Goal: Information Seeking & Learning: Check status

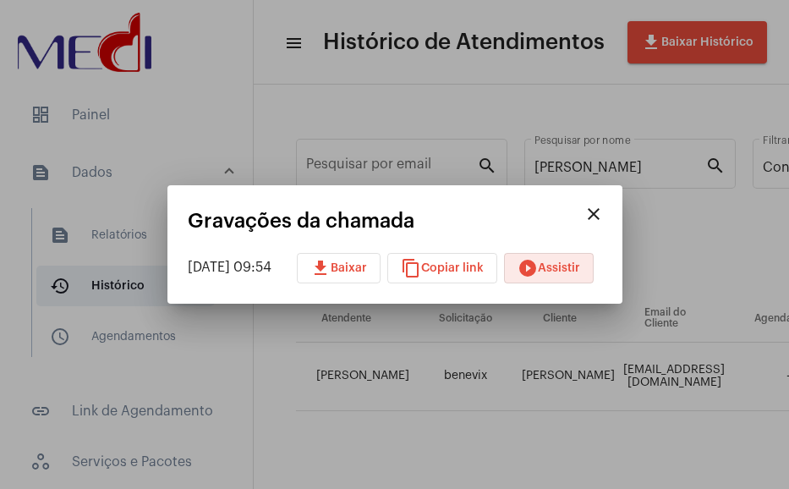
scroll to position [20, 1004]
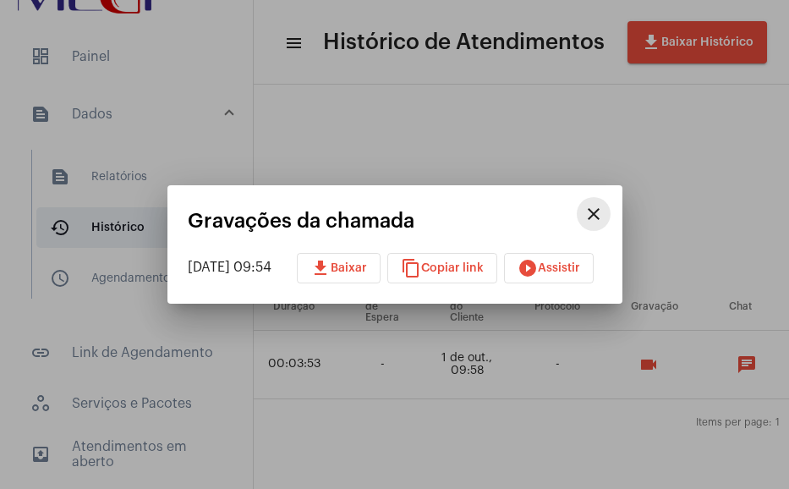
click at [610, 210] on button "close" at bounding box center [594, 214] width 34 height 34
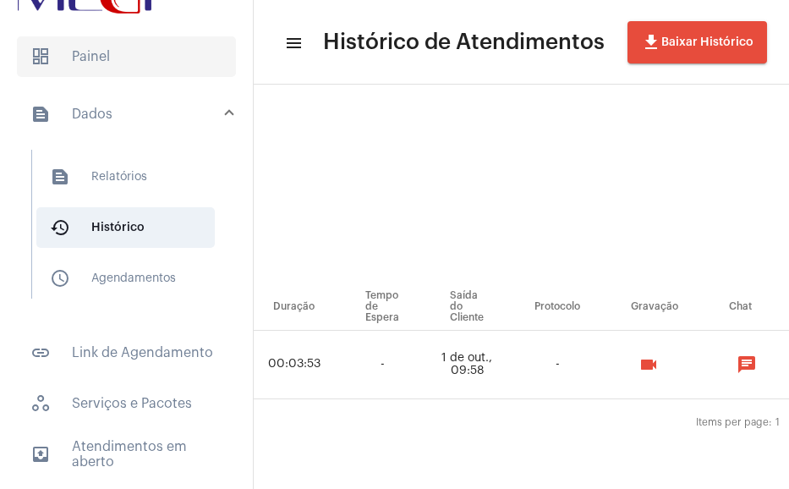
click at [143, 67] on span "dashboard Painel" at bounding box center [126, 56] width 219 height 41
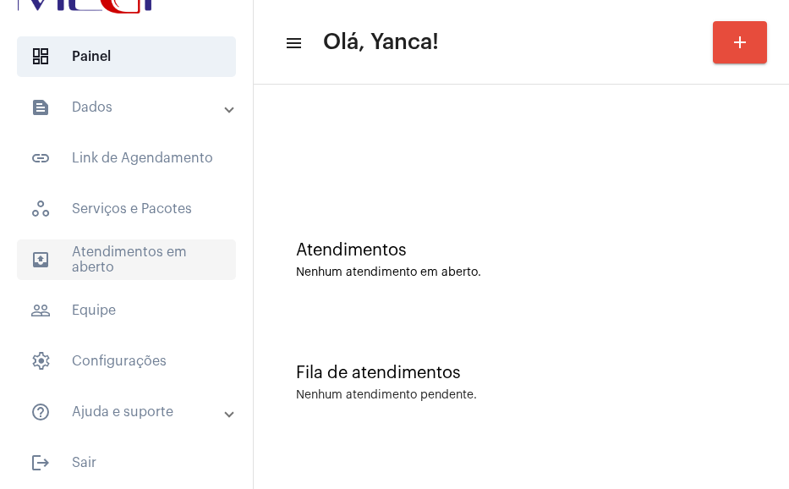
click at [151, 257] on span "outbox_outline Atendimentos em aberto" at bounding box center [126, 259] width 219 height 41
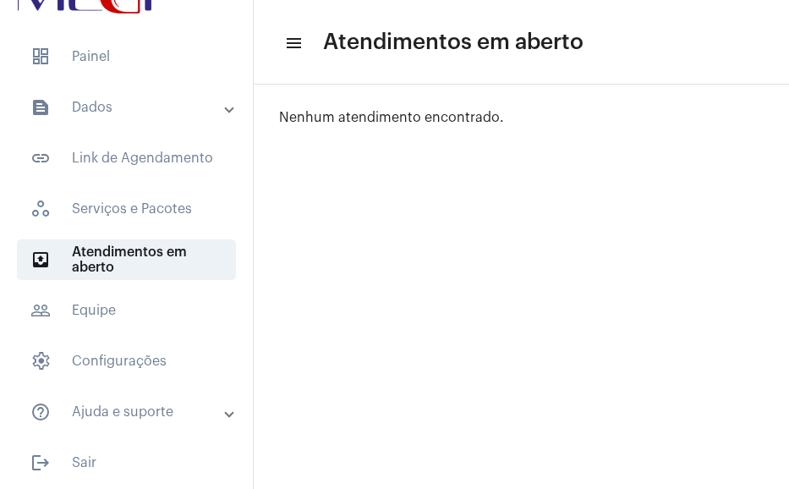
click at [83, 104] on mat-panel-title "text_snippet_outlined Dados" at bounding box center [127, 107] width 195 height 20
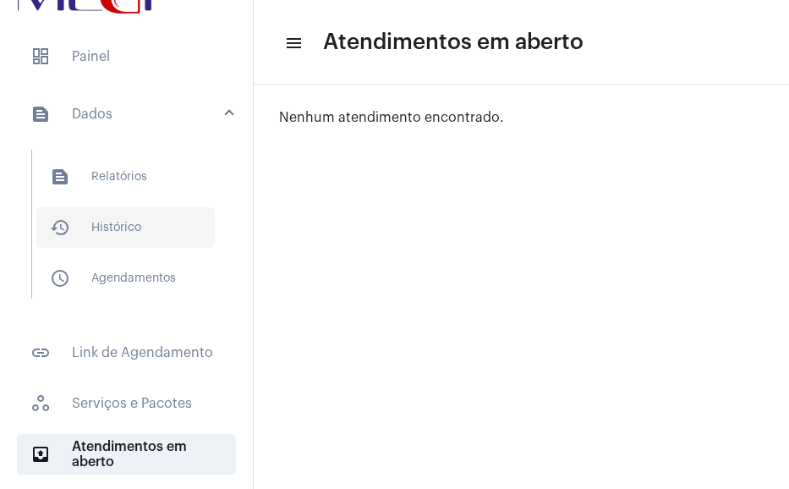
click at [85, 228] on span "history_outlined Histórico" at bounding box center [125, 227] width 178 height 41
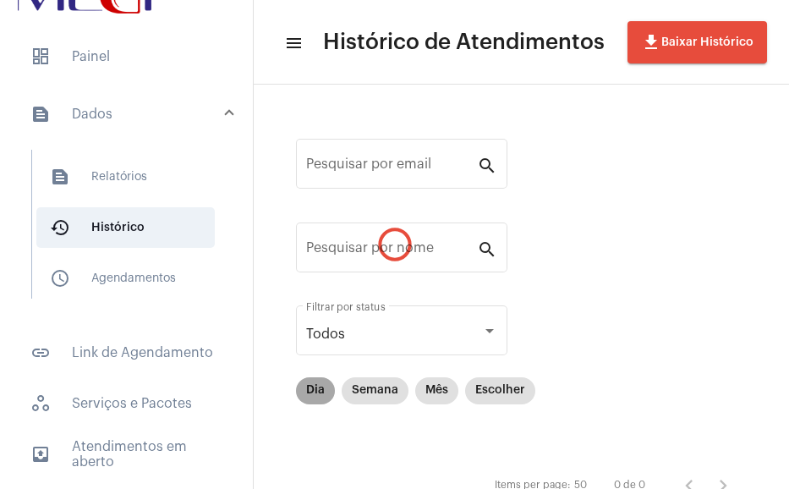
click at [314, 386] on mat-chip "Dia" at bounding box center [315, 390] width 39 height 27
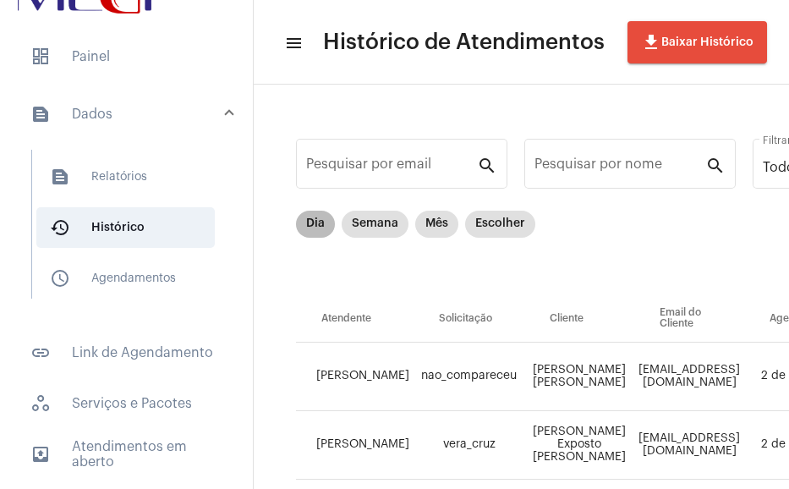
click at [325, 218] on mat-chip "Dia" at bounding box center [315, 224] width 39 height 27
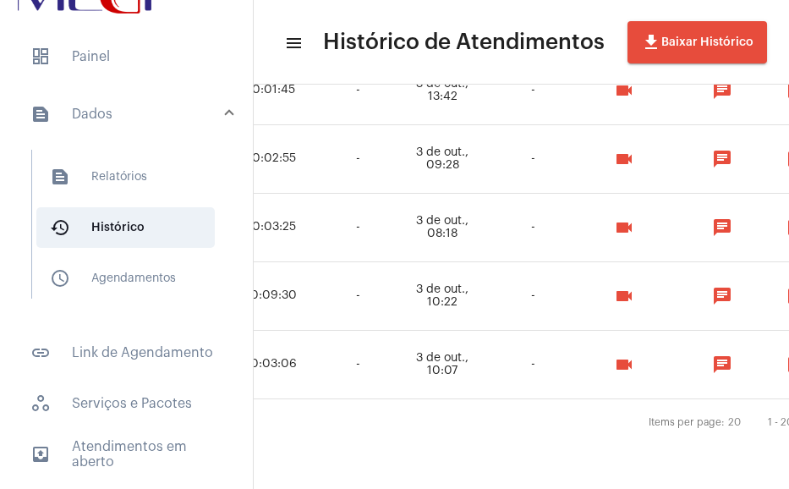
scroll to position [1326, 1302]
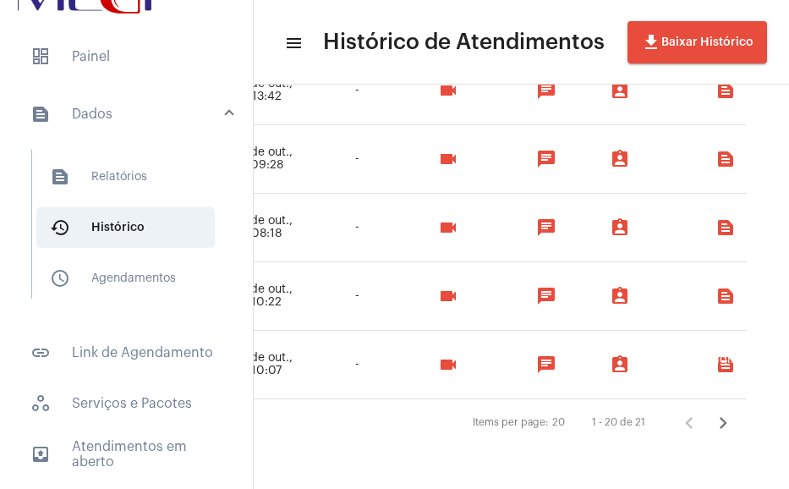
click at [713, 411] on icon "Próxima página" at bounding box center [723, 423] width 24 height 24
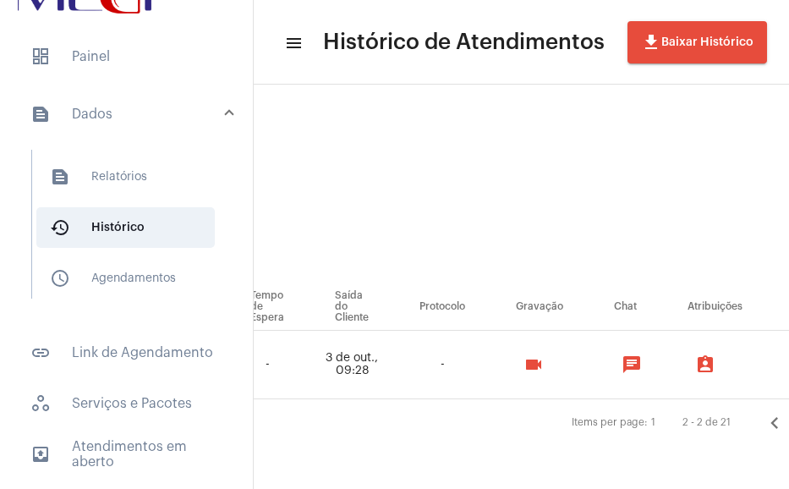
scroll to position [25, 1229]
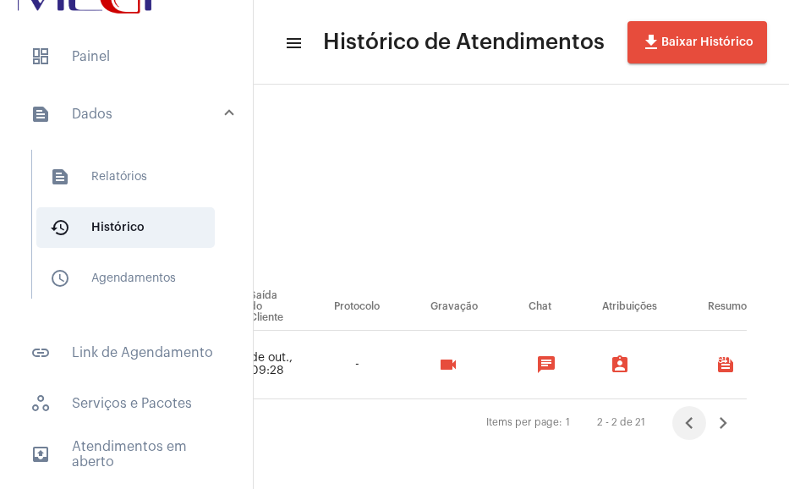
click at [701, 411] on icon "Página anterior" at bounding box center [689, 423] width 24 height 24
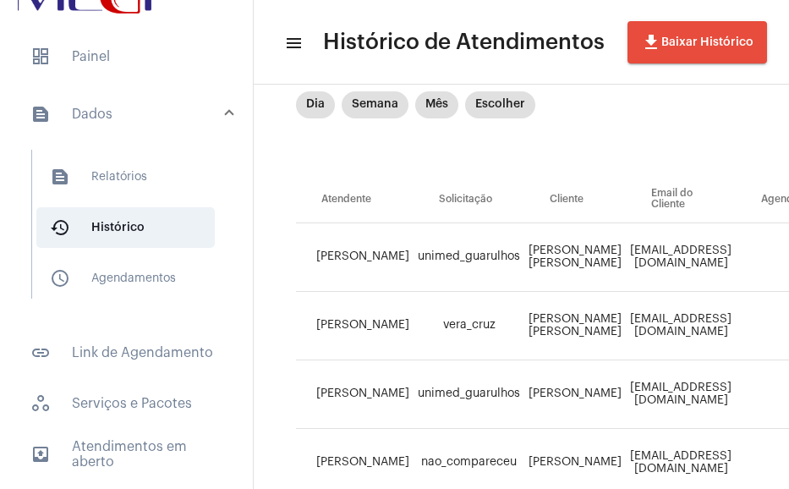
scroll to position [0, 0]
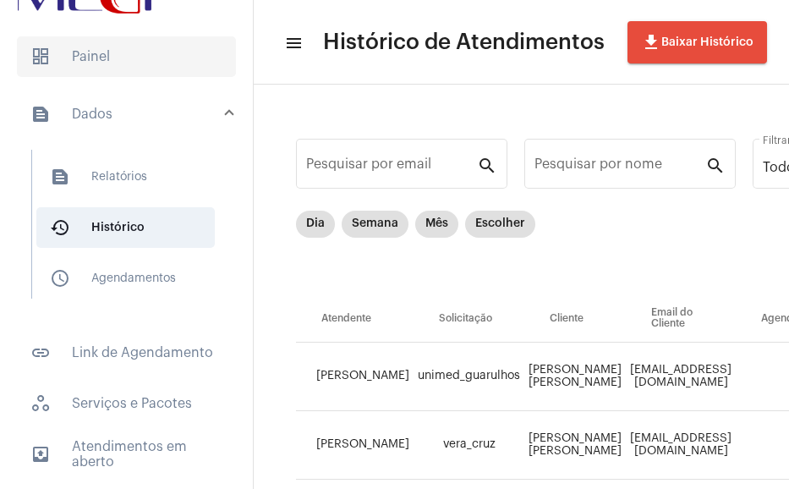
click at [48, 68] on span "dashboard Painel" at bounding box center [126, 56] width 219 height 41
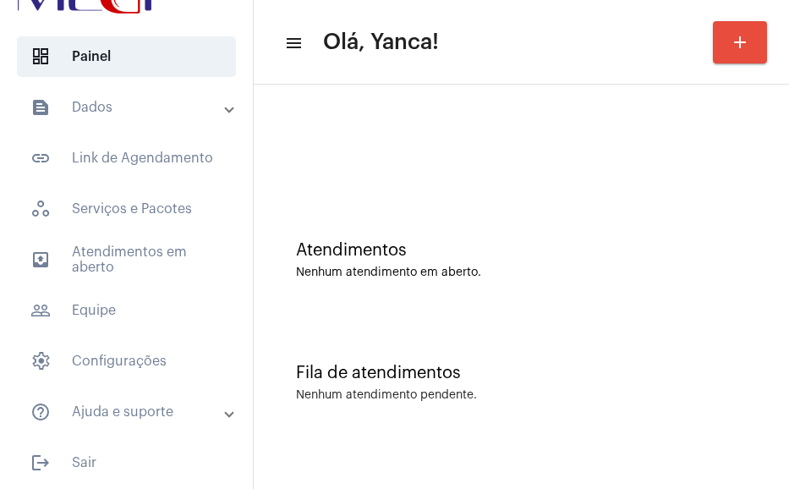
click at [123, 102] on mat-panel-title "text_snippet_outlined Dados" at bounding box center [127, 107] width 195 height 20
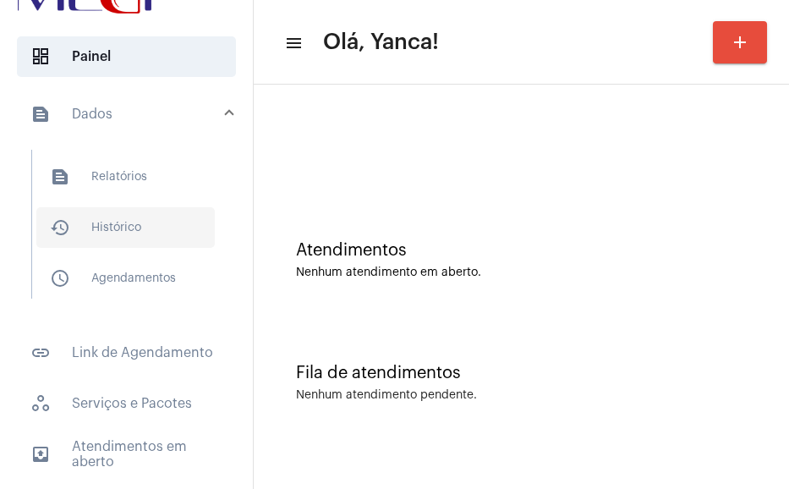
click at [97, 207] on span "history_outlined Histórico" at bounding box center [125, 227] width 178 height 41
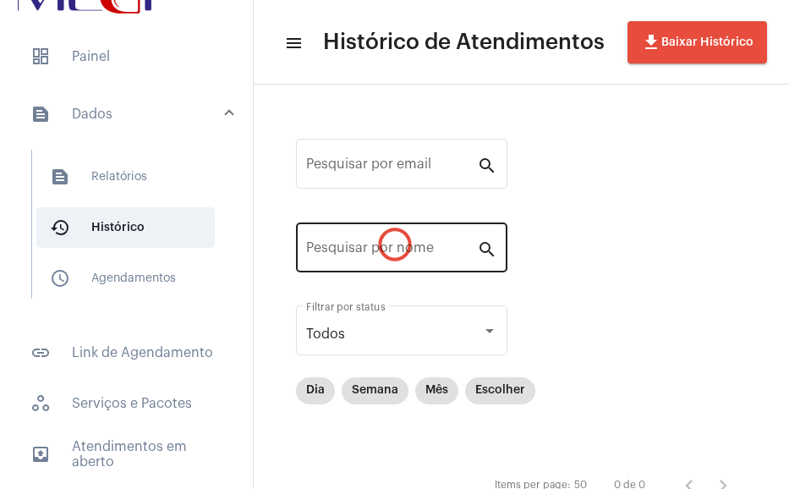
click at [407, 239] on div "Pesquisar por nome" at bounding box center [391, 245] width 171 height 53
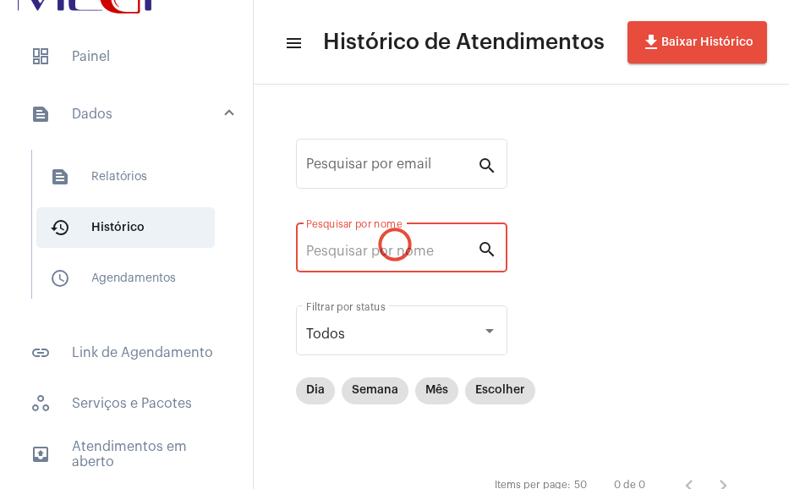
click at [395, 243] on input "Pesquisar por nome" at bounding box center [391, 250] width 171 height 15
paste input "MARCIA VIEIRA HERNANDEZ MAZETTO"
click at [482, 377] on mat-chip-list "Dia Semana Mês Escolher" at bounding box center [415, 419] width 239 height 85
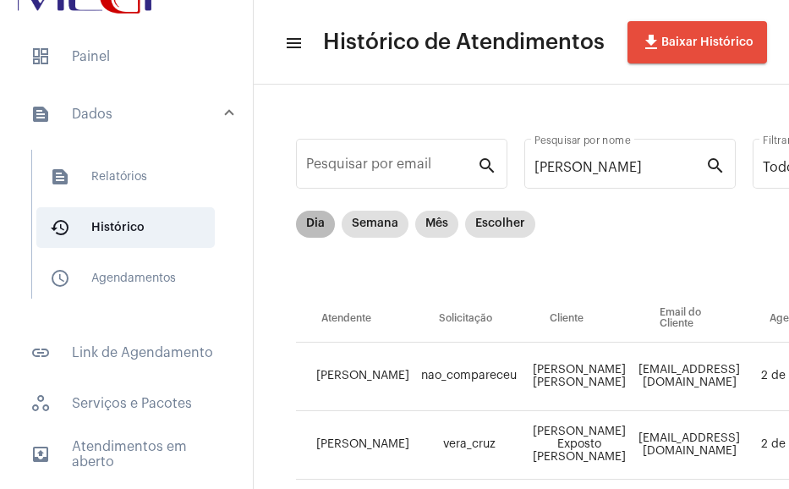
scroll to position [0, 0]
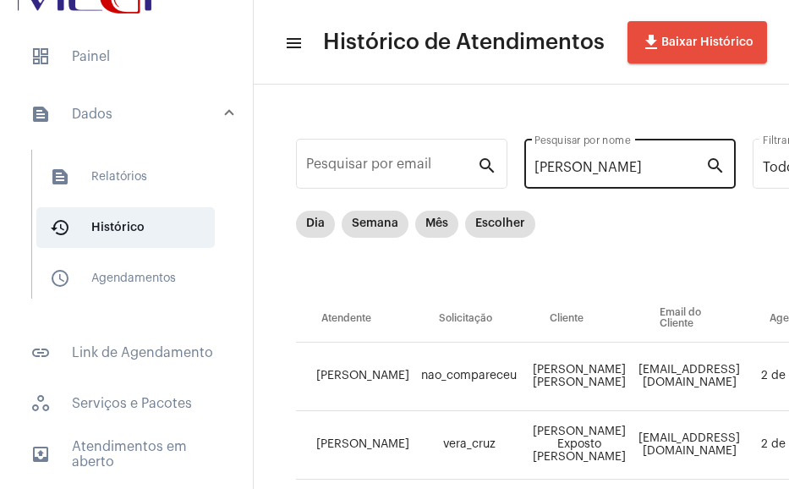
click at [713, 169] on mat-icon "search" at bounding box center [715, 165] width 20 height 20
click at [689, 189] on div "MARCIA VIEIRA HERNANDEZ MAZETTO Pesquisar por nome search" at bounding box center [629, 173] width 211 height 68
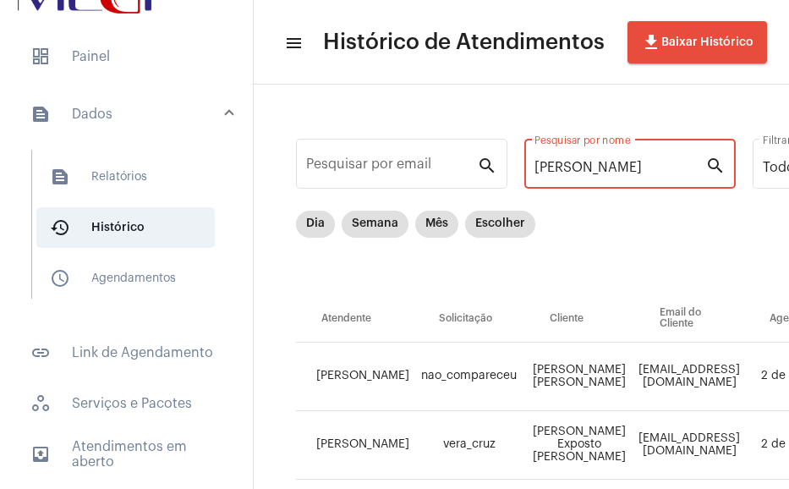
drag, startPoint x: 700, startPoint y: 161, endPoint x: 710, endPoint y: 161, distance: 10.1
click at [702, 161] on input "MARCIA VIEIRA HERNANDEZ MAZETTO" at bounding box center [619, 167] width 171 height 15
click at [713, 161] on mat-icon "search" at bounding box center [715, 165] width 20 height 20
drag, startPoint x: 704, startPoint y: 172, endPoint x: 752, endPoint y: 172, distance: 48.2
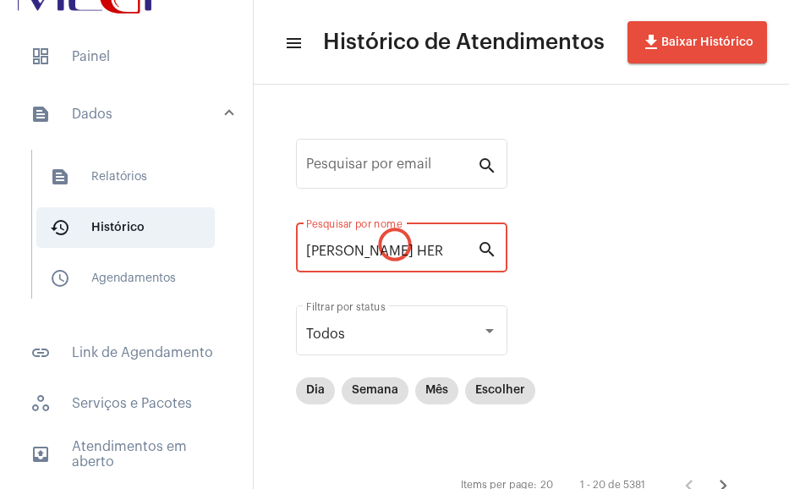
scroll to position [0, 0]
type input "M"
paste input "MARCIA VIEIRA HERNANDEZ MAZETTO"
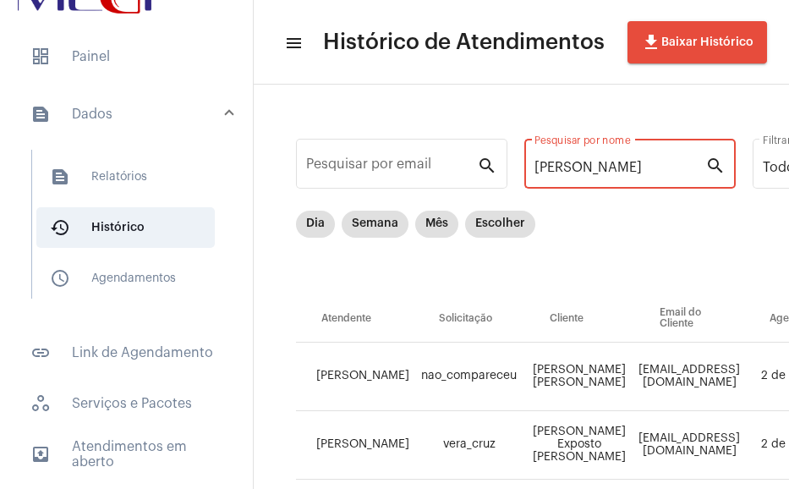
click at [714, 167] on mat-icon "search" at bounding box center [715, 165] width 20 height 20
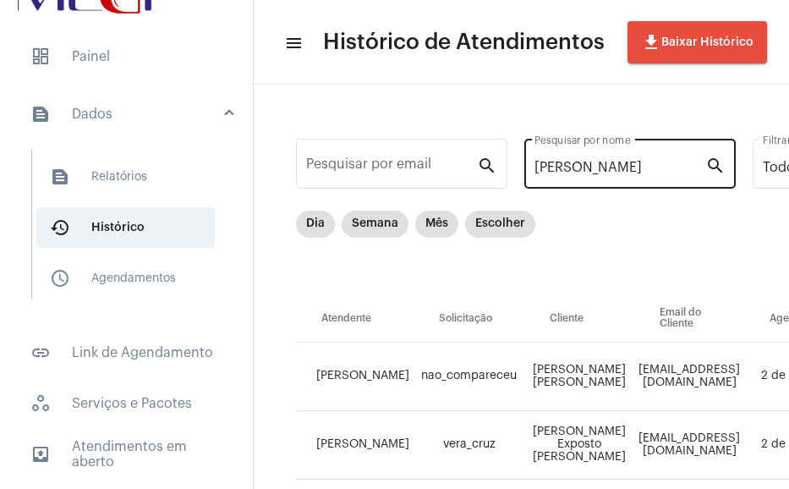
click at [714, 167] on mat-icon "search" at bounding box center [715, 165] width 20 height 20
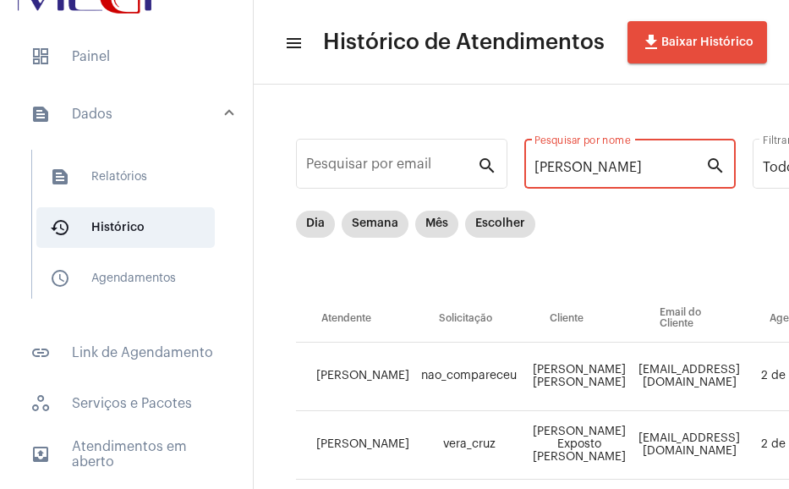
click at [578, 174] on input "MARCIA VIEIRA HERNANDEZ MAZETTO" at bounding box center [619, 167] width 171 height 15
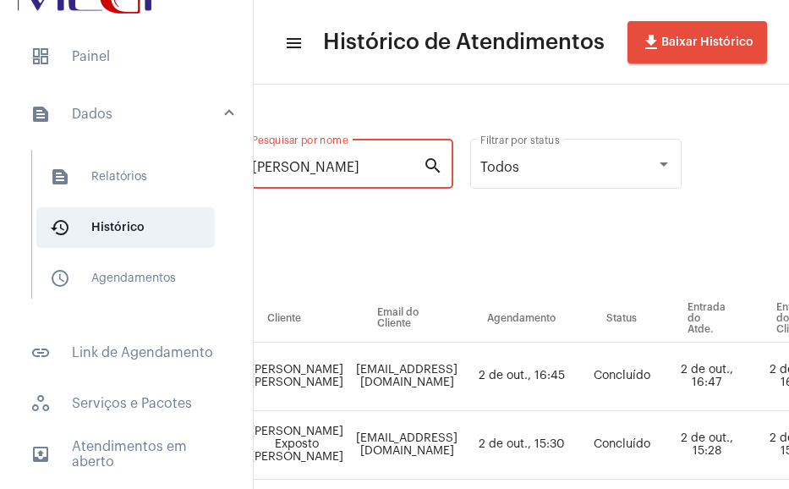
drag, startPoint x: 561, startPoint y: 170, endPoint x: 808, endPoint y: 204, distance: 249.2
click at [788, 204] on html "dashboard Painel text_snippet_outlined Dados text_snippet_outlined Relatórios h…" at bounding box center [394, 244] width 789 height 489
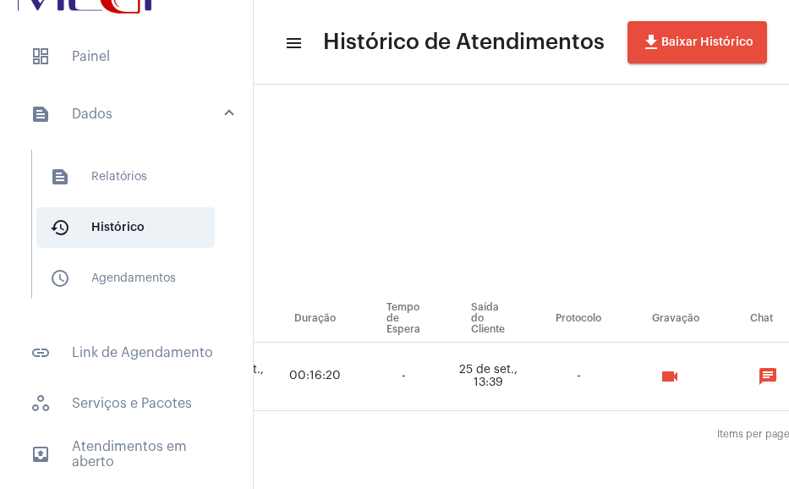
scroll to position [0, 1004]
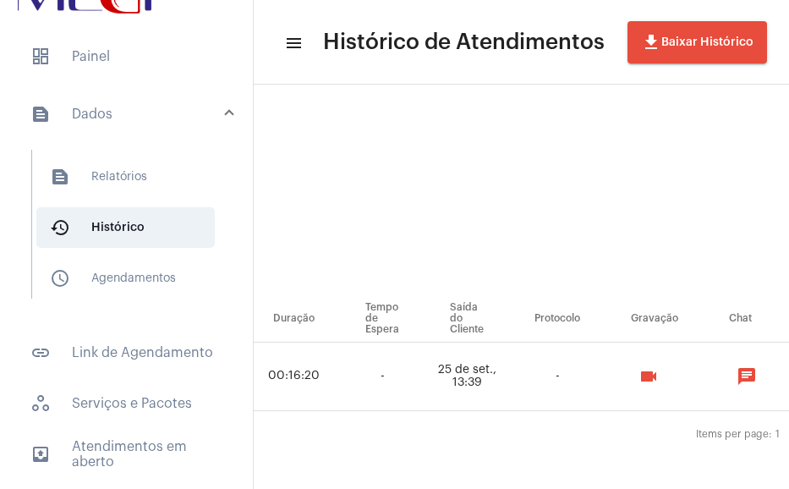
type input "MARCIA VIEIRA"
click at [665, 364] on button "videocam" at bounding box center [649, 376] width 34 height 34
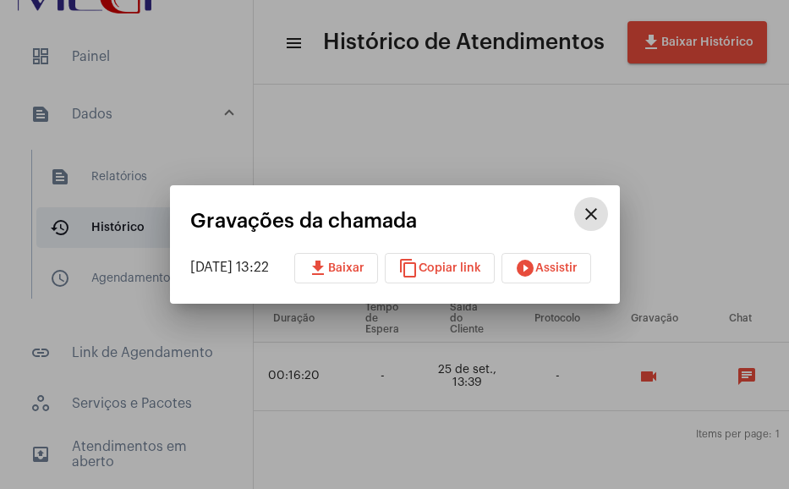
click at [591, 276] on button "play_circle_filled Assistir" at bounding box center [546, 268] width 90 height 30
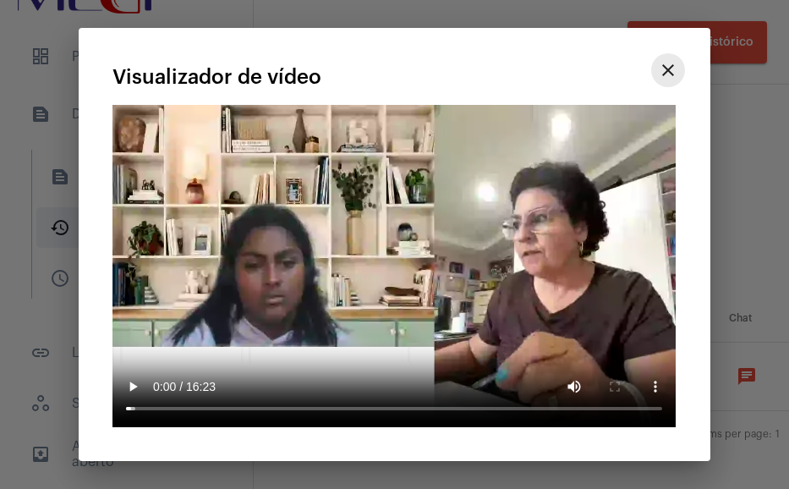
click at [670, 79] on mat-icon "close" at bounding box center [668, 70] width 20 height 20
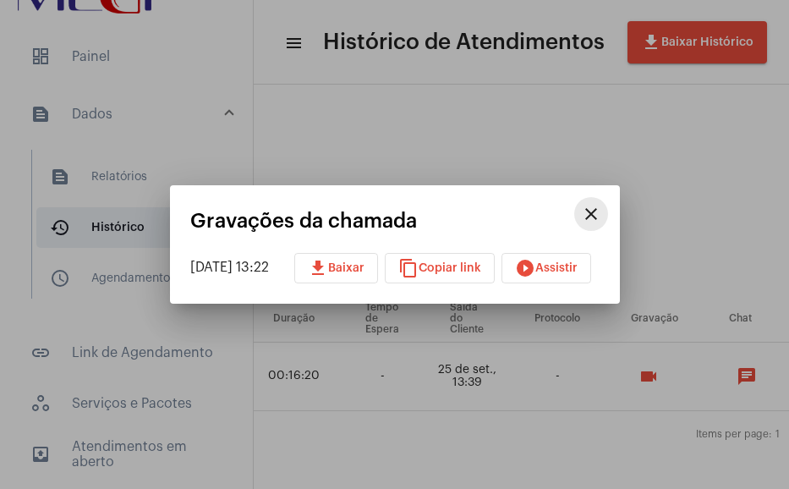
click at [601, 205] on mat-icon "close" at bounding box center [591, 214] width 20 height 20
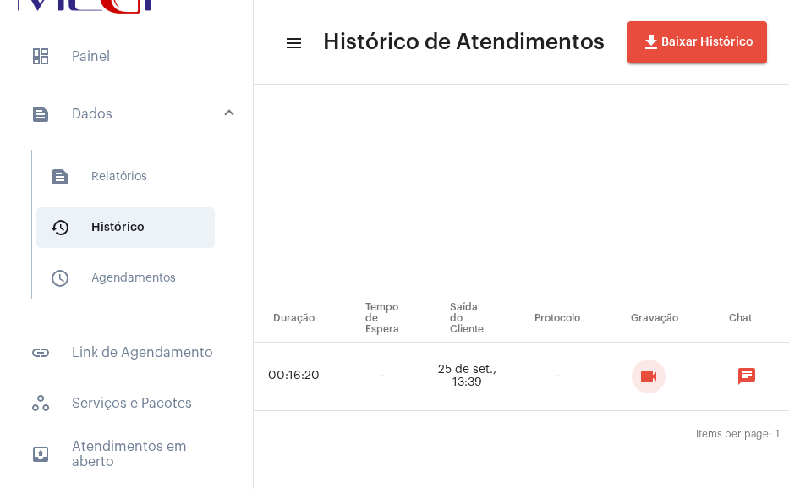
click at [128, 119] on mat-panel-title "text_snippet_outlined Dados" at bounding box center [127, 114] width 195 height 20
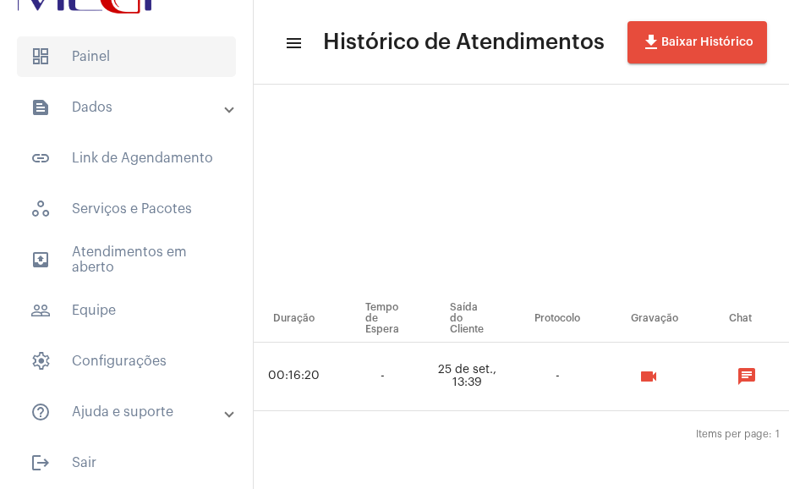
click at [112, 66] on span "dashboard Painel" at bounding box center [126, 56] width 219 height 41
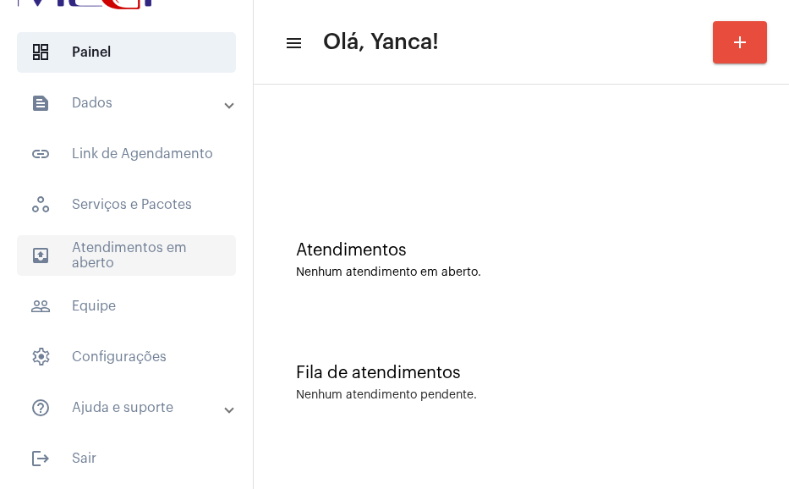
click at [104, 268] on span "outbox_outline Atendimentos em aberto" at bounding box center [126, 255] width 219 height 41
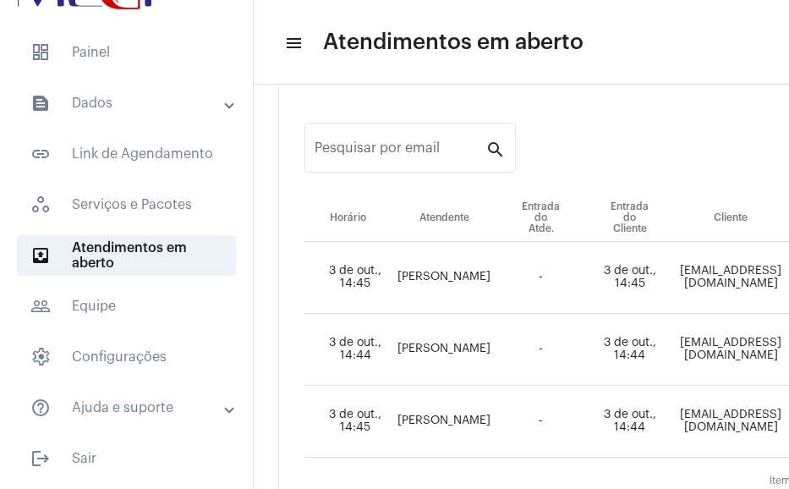
scroll to position [30, 0]
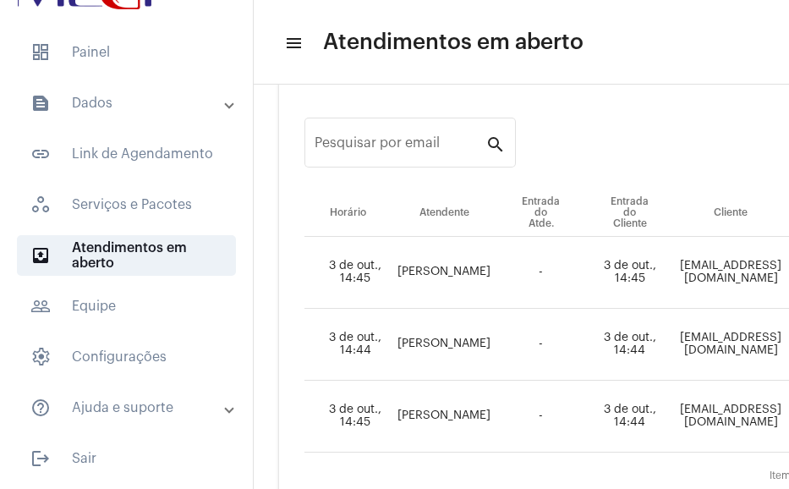
drag, startPoint x: 495, startPoint y: 475, endPoint x: 683, endPoint y: 455, distance: 188.8
click at [683, 455] on div "Pesquisar por email search Horário Atendente Entrada do Atde. Entrada do Client…" at bounding box center [665, 302] width 772 height 445
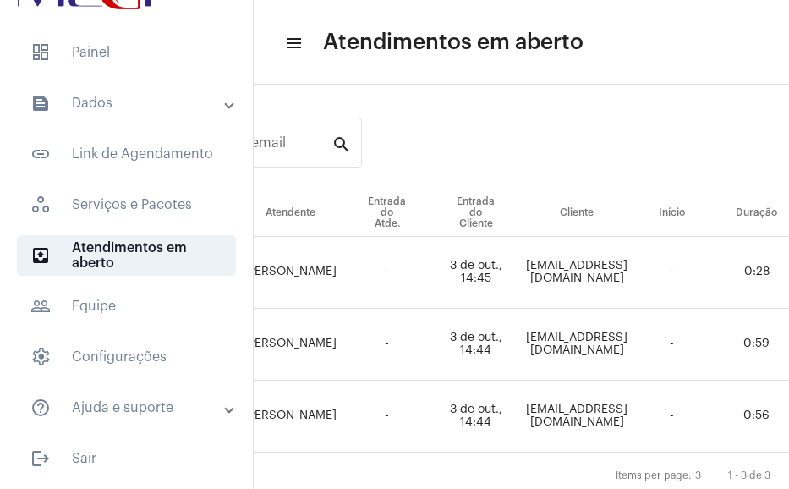
scroll to position [30, 337]
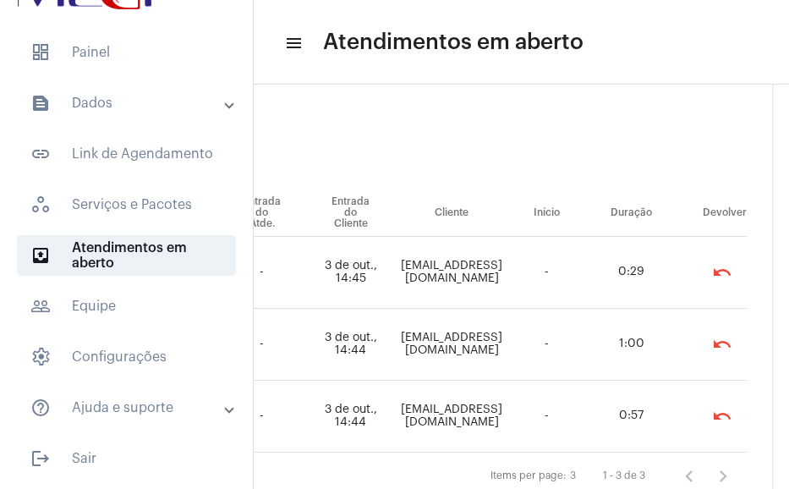
click at [714, 452] on div "Items per page: 3 1 - 3 de 3" at bounding box center [385, 475] width 721 height 47
click at [712, 425] on mat-icon "undo" at bounding box center [722, 416] width 20 height 20
click at [712, 350] on mat-icon "undo" at bounding box center [722, 344] width 20 height 20
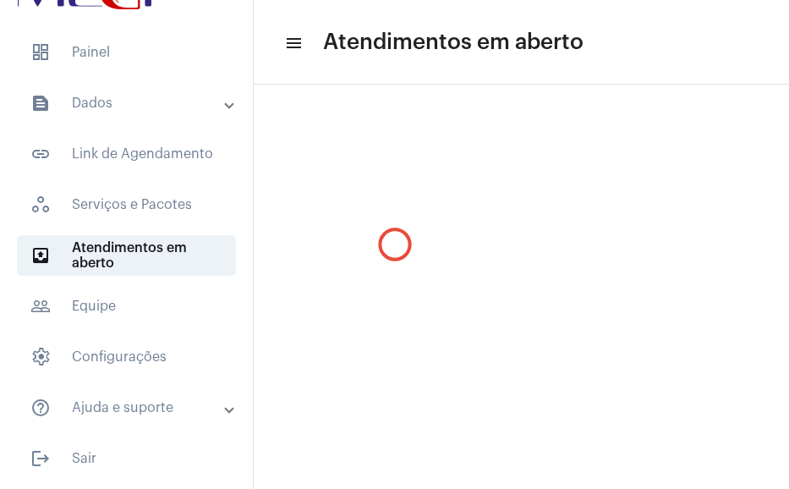
click at [704, 268] on mat-sidenav-content "menu Atendimentos em aberto Pesquisar por email search Items per page: 3 1 - 3 …" at bounding box center [521, 244] width 535 height 489
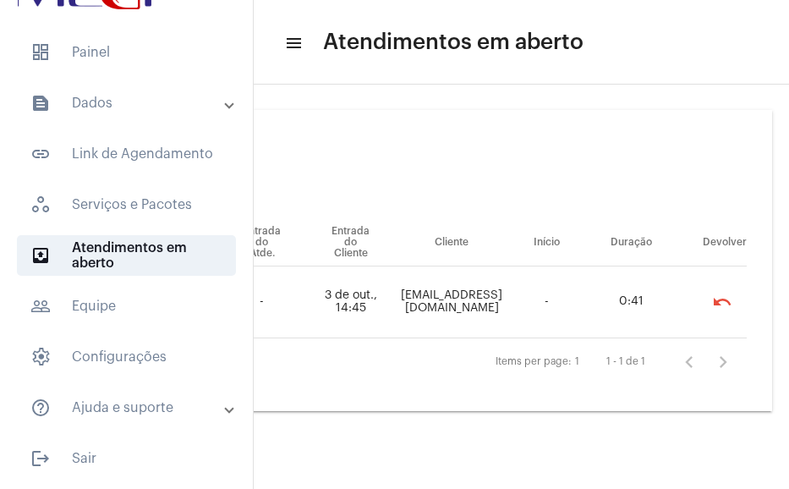
scroll to position [0, 325]
click at [720, 307] on mat-icon "undo" at bounding box center [722, 302] width 20 height 20
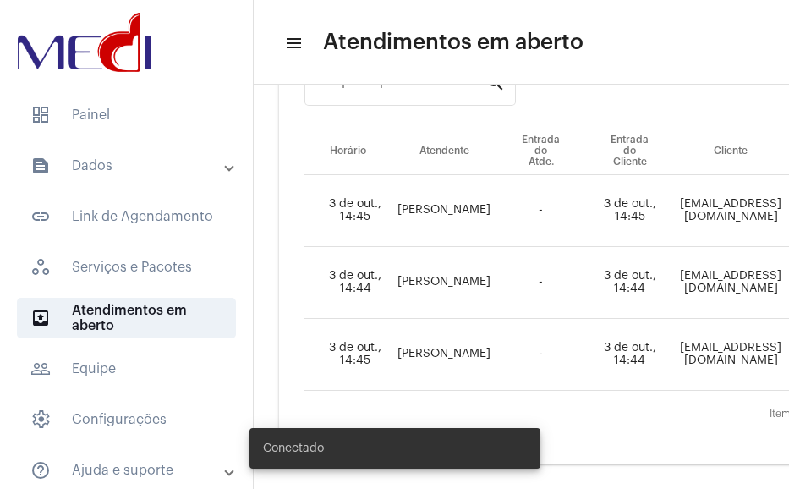
scroll to position [104, 0]
drag, startPoint x: 345, startPoint y: 483, endPoint x: 672, endPoint y: 483, distance: 327.2
click at [672, 483] on body "dashboard Painel text_snippet_outlined Dados text_snippet_outlined Relatórios h…" at bounding box center [394, 244] width 789 height 489
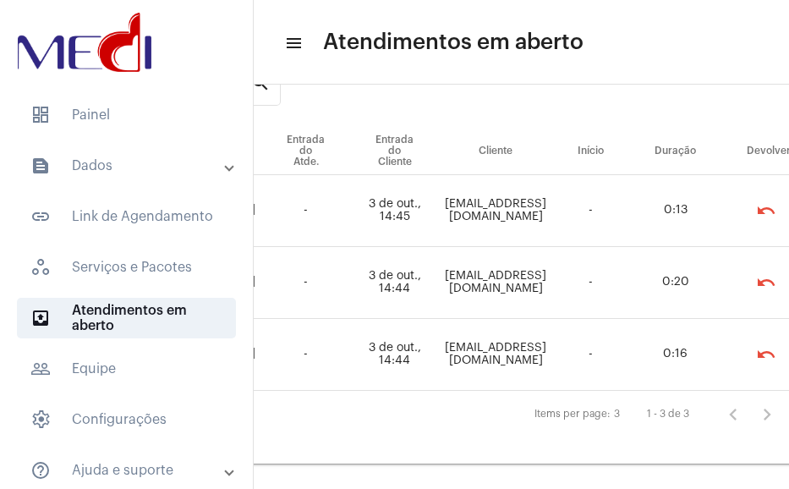
scroll to position [104, 337]
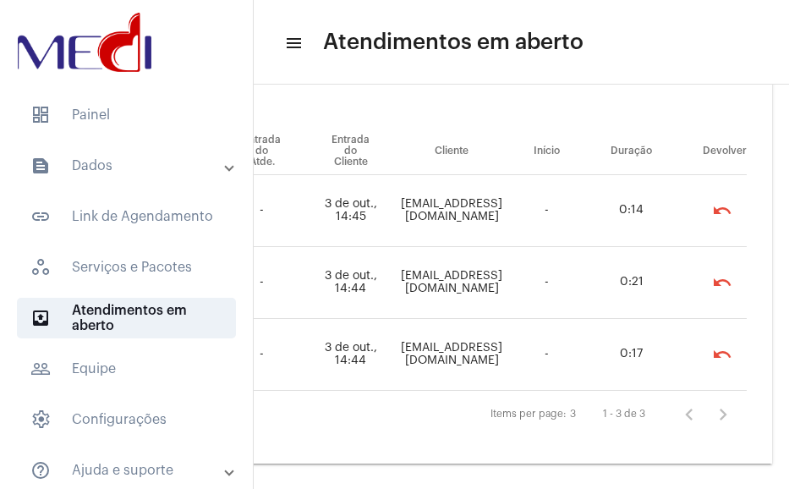
click at [715, 344] on mat-icon "undo" at bounding box center [722, 354] width 20 height 20
click at [712, 272] on mat-icon "undo" at bounding box center [722, 282] width 20 height 20
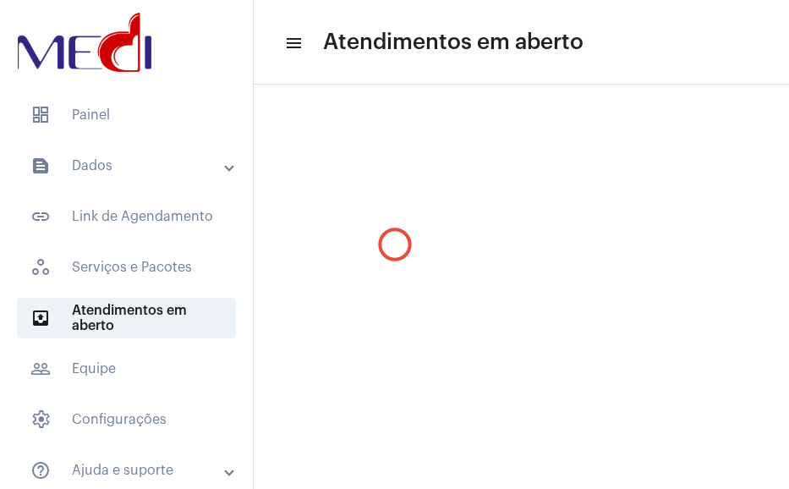
scroll to position [0, 0]
click at [708, 171] on mat-sidenav-content "menu Atendimentos em aberto Pesquisar por email search Items per page: 3 1 - 3 …" at bounding box center [521, 244] width 535 height 489
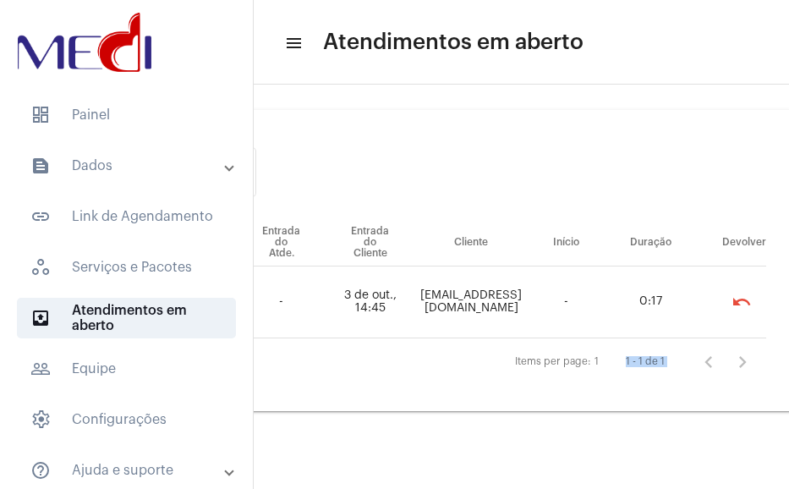
scroll to position [0, 325]
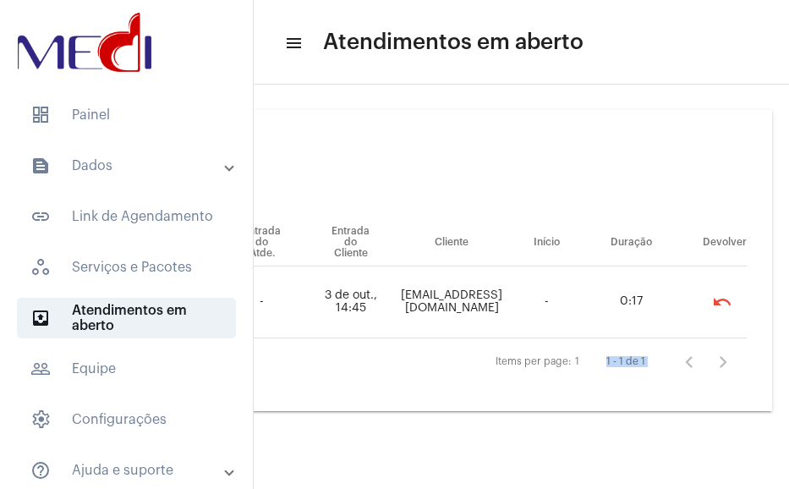
click at [716, 292] on mat-icon "undo" at bounding box center [722, 302] width 20 height 20
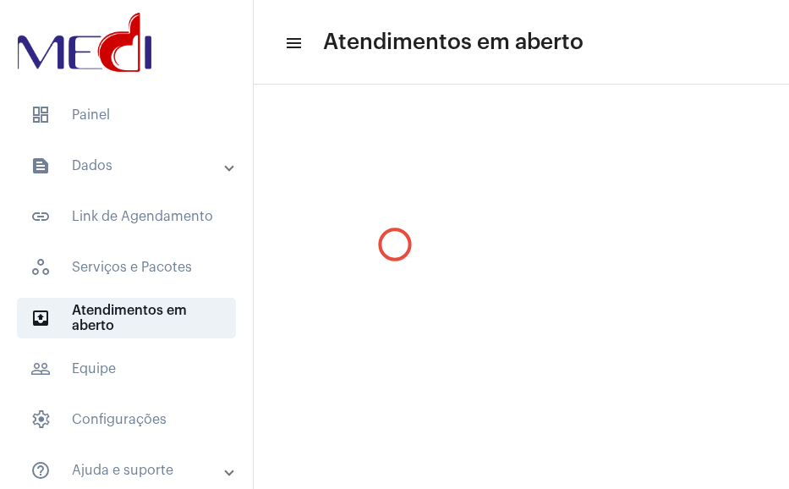
scroll to position [0, 0]
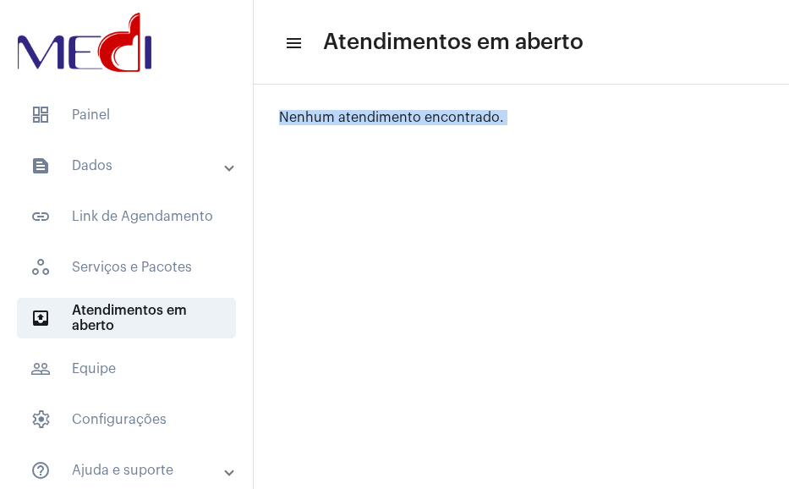
click at [106, 170] on mat-panel-title "text_snippet_outlined Dados" at bounding box center [127, 166] width 195 height 20
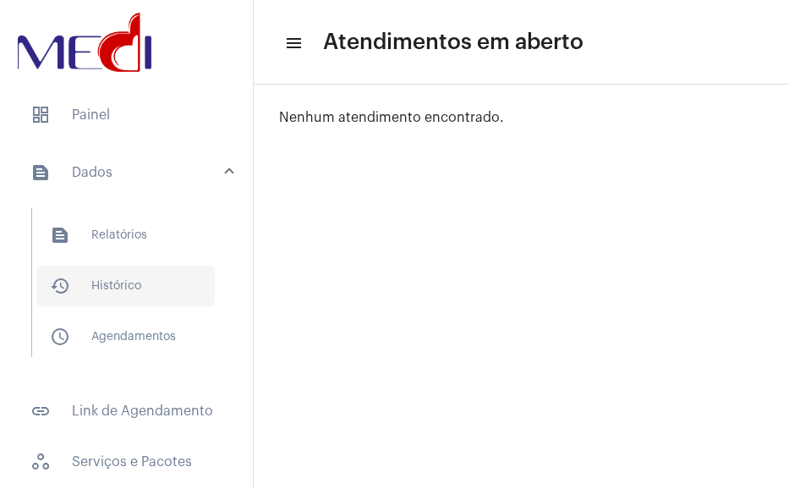
click at [112, 290] on span "history_outlined Histórico" at bounding box center [125, 285] width 178 height 41
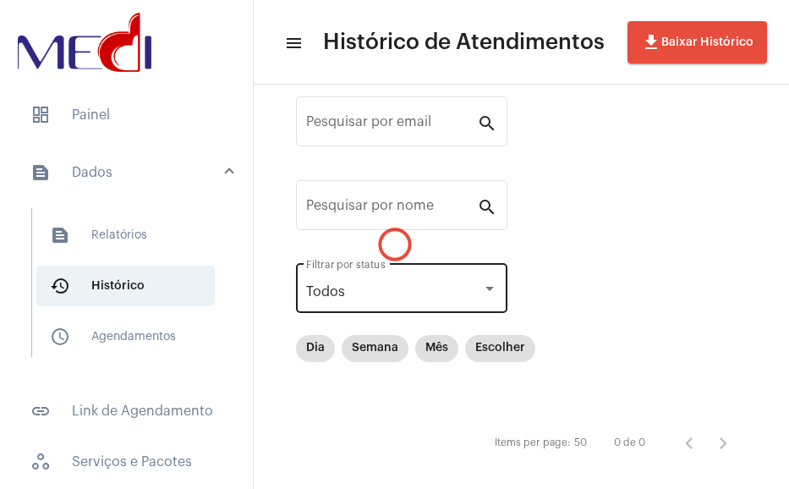
scroll to position [63, 0]
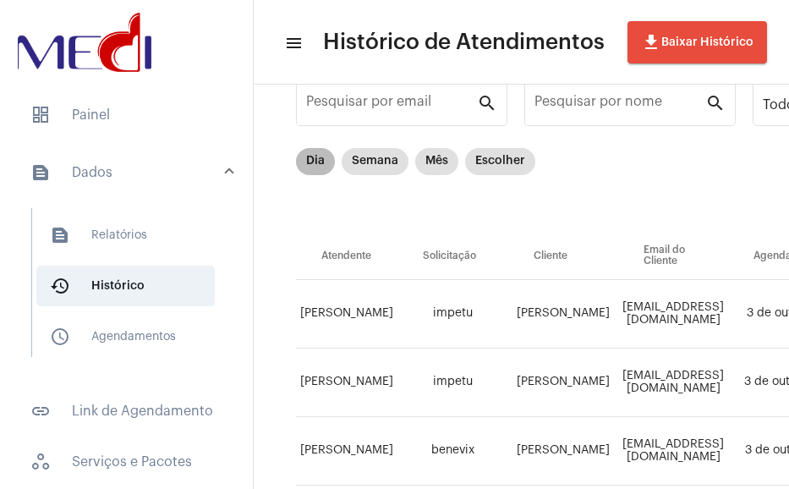
click at [362, 189] on mat-chip-list "Dia Semana Mês Escolher" at bounding box center [415, 190] width 239 height 85
click at [320, 161] on mat-chip "Dia" at bounding box center [315, 161] width 39 height 27
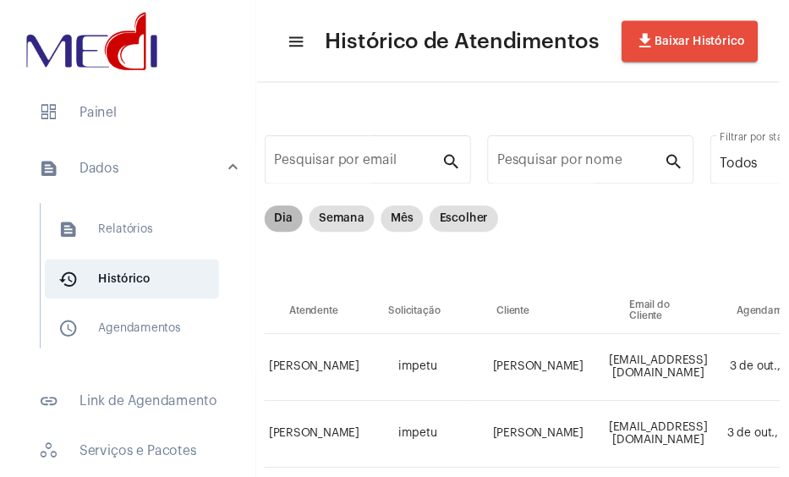
scroll to position [0, 0]
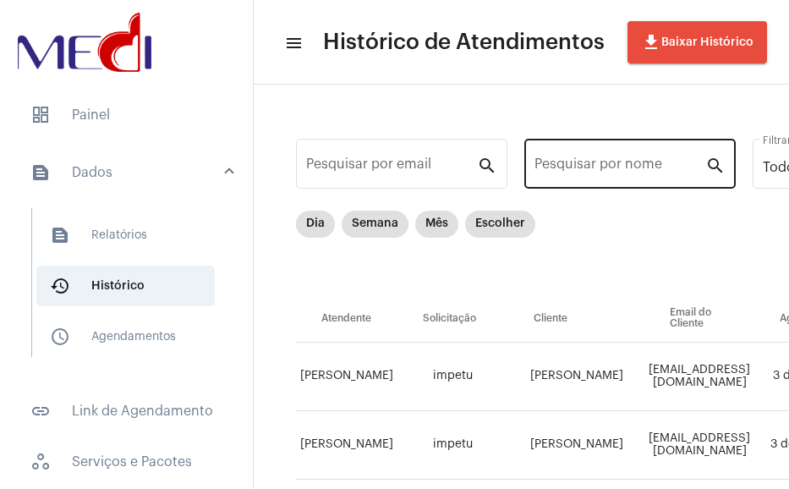
click at [578, 173] on input "Pesquisar por nome" at bounding box center [619, 167] width 171 height 15
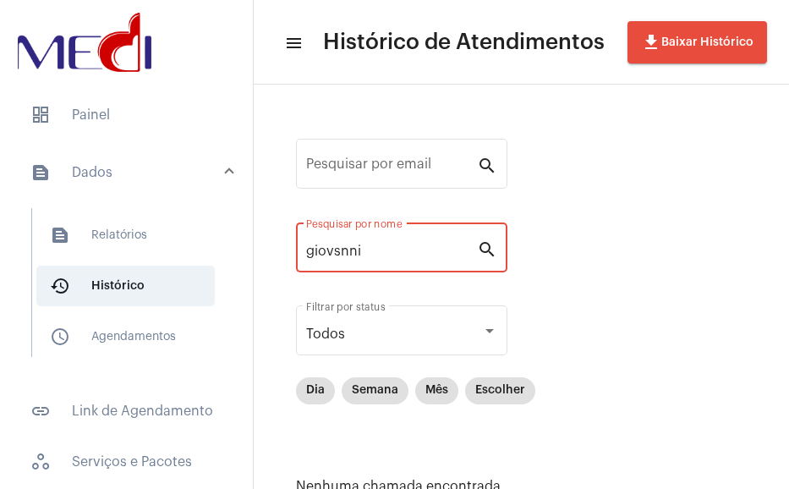
click at [331, 251] on input "giovsnni" at bounding box center [391, 250] width 171 height 15
drag, startPoint x: 688, startPoint y: 222, endPoint x: 404, endPoint y: 238, distance: 284.5
click at [421, 246] on input "giovsnni" at bounding box center [391, 250] width 171 height 15
drag, startPoint x: 404, startPoint y: 238, endPoint x: 377, endPoint y: 254, distance: 31.5
click at [286, 259] on div "Pesquisar por email search giovsnni Pesquisar por nome search Todos Filtrar por…" at bounding box center [521, 333] width 501 height 465
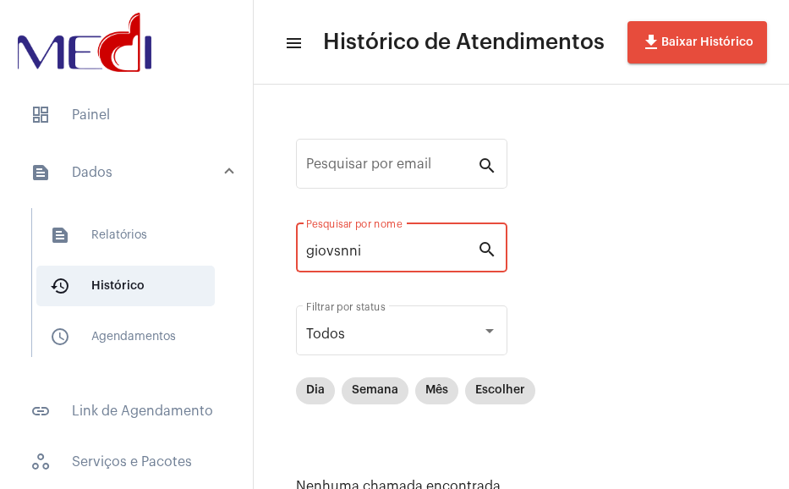
click at [377, 254] on input "giovsnni" at bounding box center [391, 250] width 171 height 15
drag, startPoint x: 377, startPoint y: 254, endPoint x: 290, endPoint y: 247, distance: 87.4
click at [290, 247] on div "Pesquisar por email search giovsnni Pesquisar por nome search Todos Filtrar por…" at bounding box center [521, 333] width 501 height 465
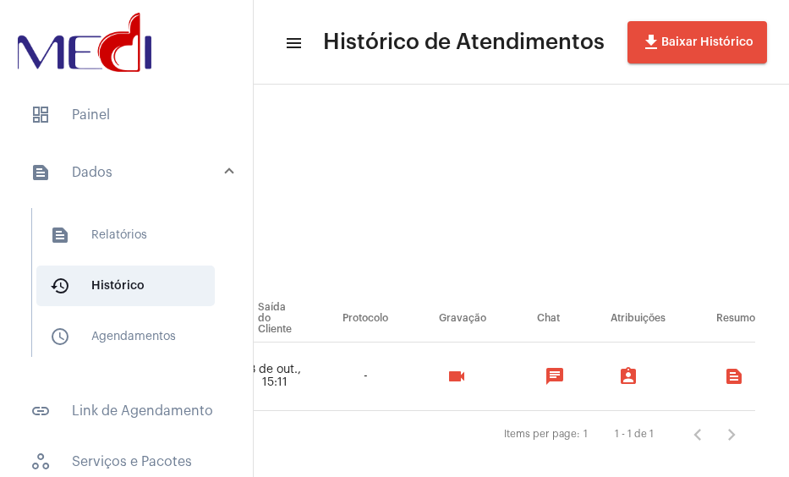
scroll to position [0, 1147]
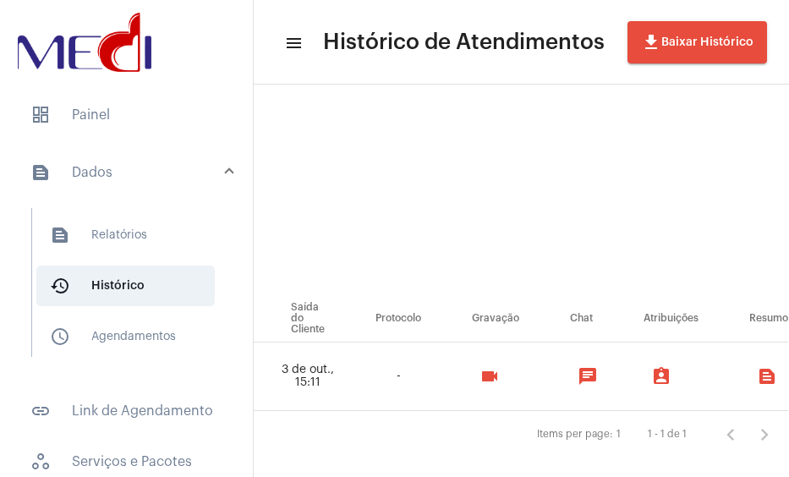
type input "giovanni"
click at [489, 368] on mat-icon "videocam" at bounding box center [489, 376] width 20 height 20
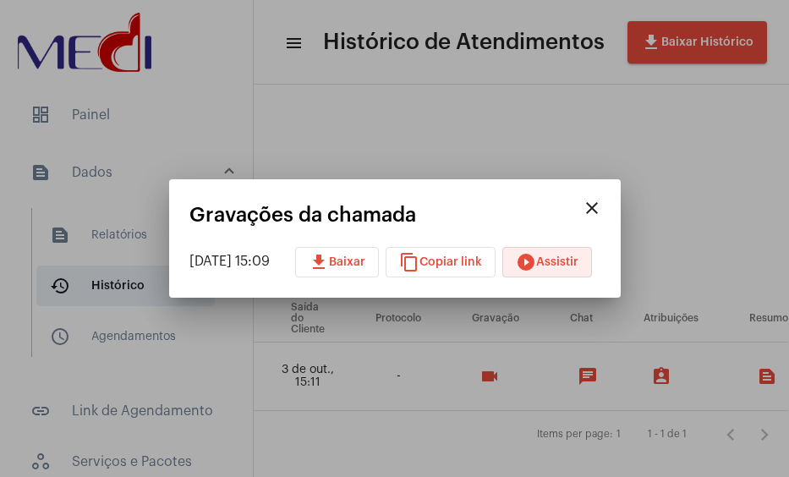
click at [567, 268] on button "play_circle_filled Assistir" at bounding box center [547, 262] width 90 height 30
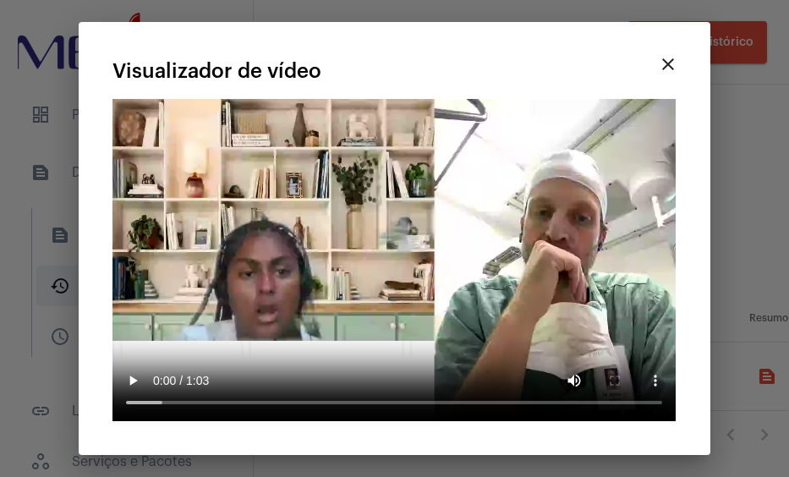
drag, startPoint x: 229, startPoint y: 244, endPoint x: 325, endPoint y: 235, distance: 96.8
click at [243, 241] on video "Seu navegador não suporta a reprodução deste vídeo." at bounding box center [393, 260] width 563 height 322
drag, startPoint x: 328, startPoint y: 235, endPoint x: 372, endPoint y: 235, distance: 44.0
click at [350, 235] on video "Seu navegador não suporta a reprodução deste vídeo." at bounding box center [393, 260] width 563 height 322
drag, startPoint x: 475, startPoint y: 246, endPoint x: 571, endPoint y: 229, distance: 97.8
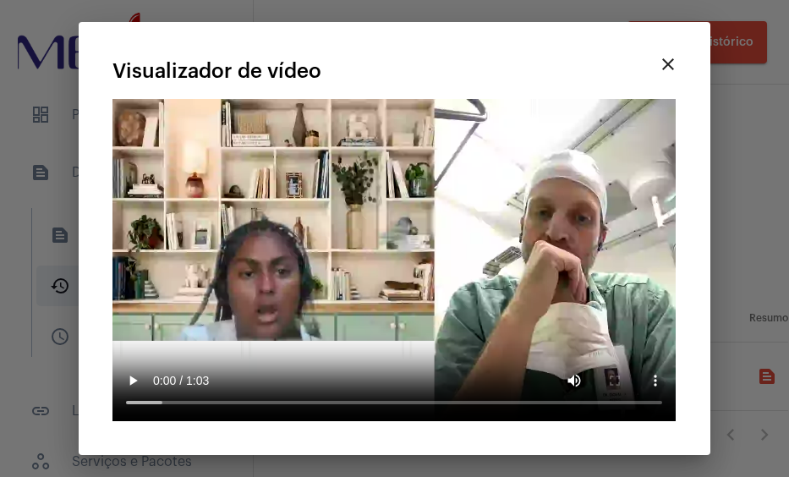
click at [516, 246] on video "Seu navegador não suporta a reprodução deste vídeo." at bounding box center [393, 260] width 563 height 322
drag, startPoint x: 571, startPoint y: 229, endPoint x: 650, endPoint y: 184, distance: 90.5
click at [617, 203] on video "Seu navegador não suporta a reprodução deste vídeo." at bounding box center [393, 260] width 563 height 322
click at [681, 81] on button "close" at bounding box center [668, 64] width 34 height 34
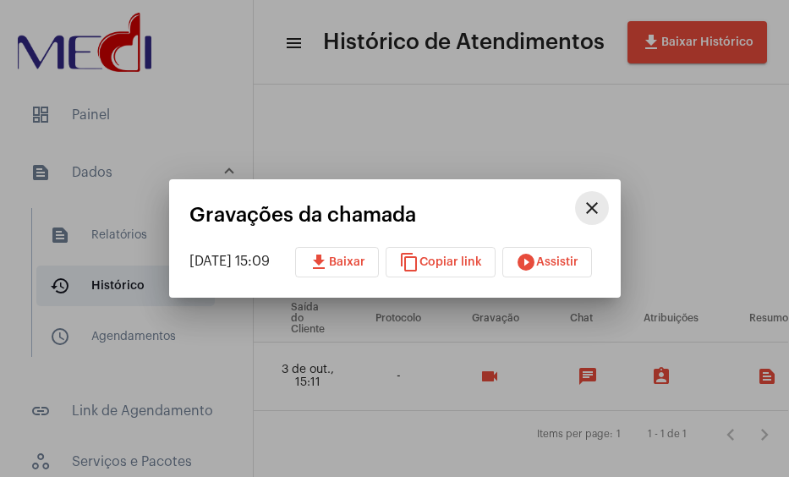
click at [609, 198] on button "close" at bounding box center [592, 208] width 34 height 34
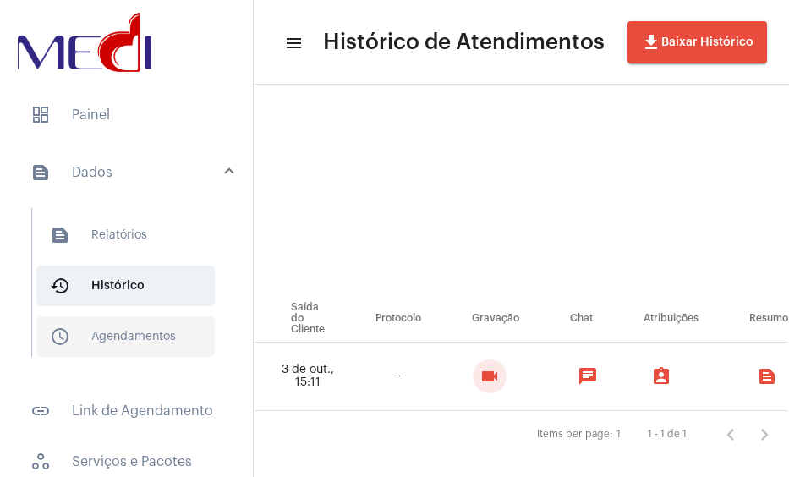
click at [121, 341] on span "schedule_outlined Agendamentos" at bounding box center [125, 336] width 178 height 41
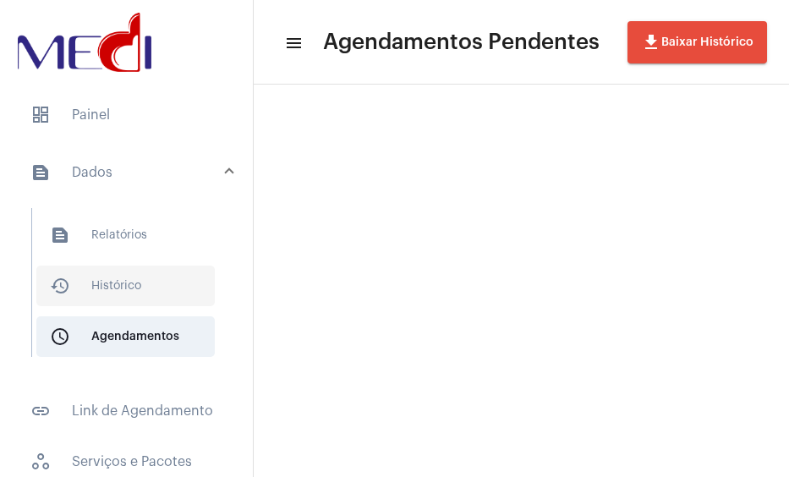
click at [112, 293] on span "history_outlined Histórico" at bounding box center [125, 285] width 178 height 41
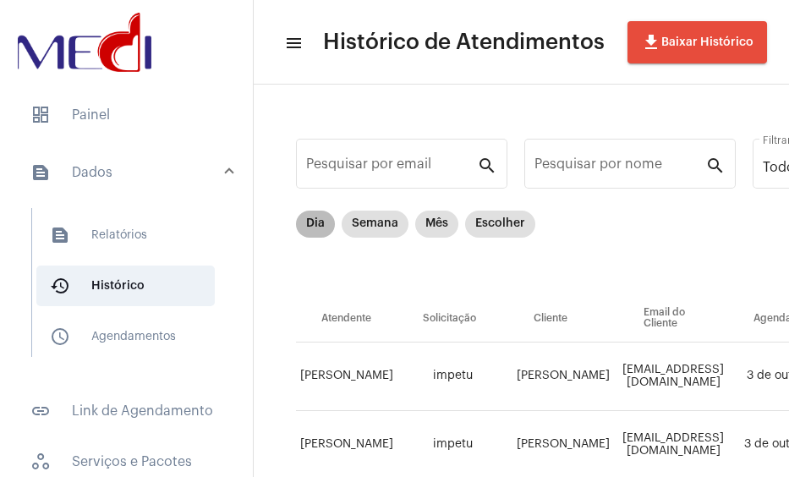
click at [379, 248] on mat-chip-list "Dia Semana Mês Escolher" at bounding box center [415, 253] width 239 height 85
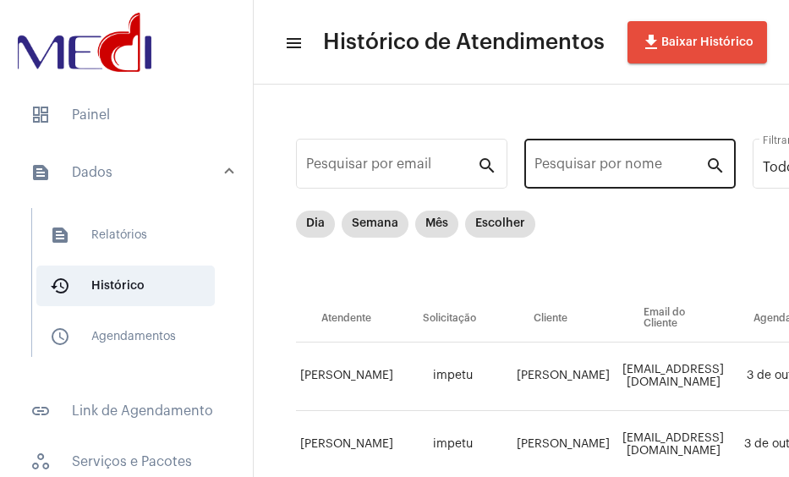
click at [588, 160] on input "Pesquisar por nome" at bounding box center [619, 167] width 171 height 15
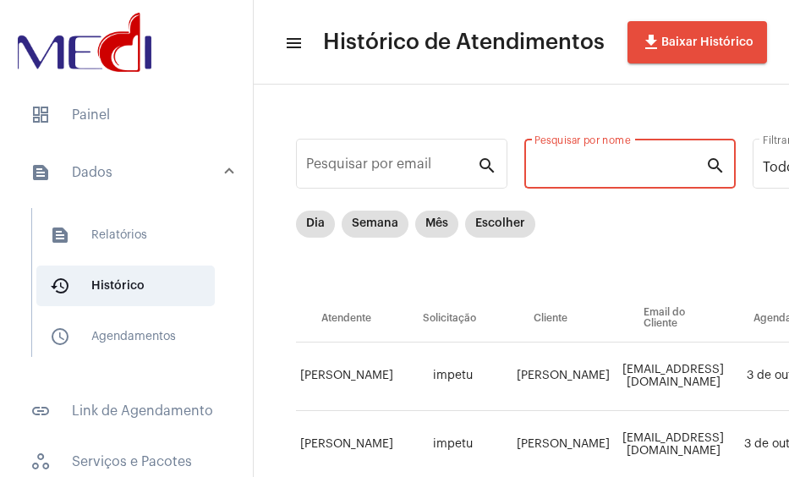
paste input "EDILSON"
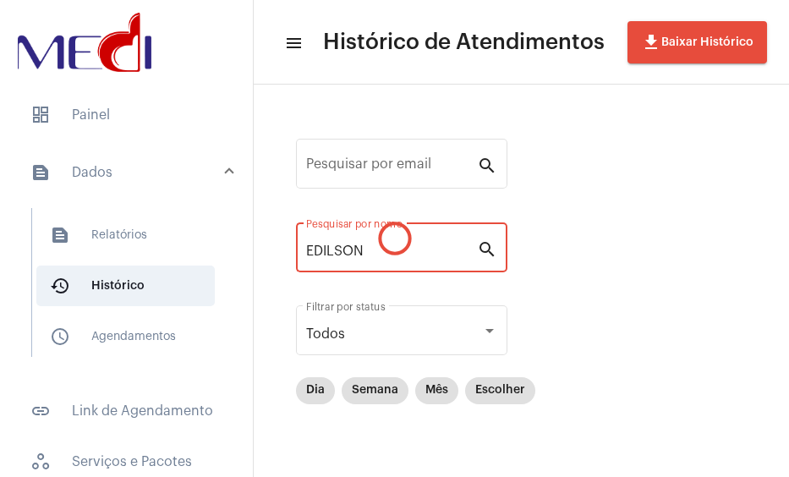
type input "EDILSON"
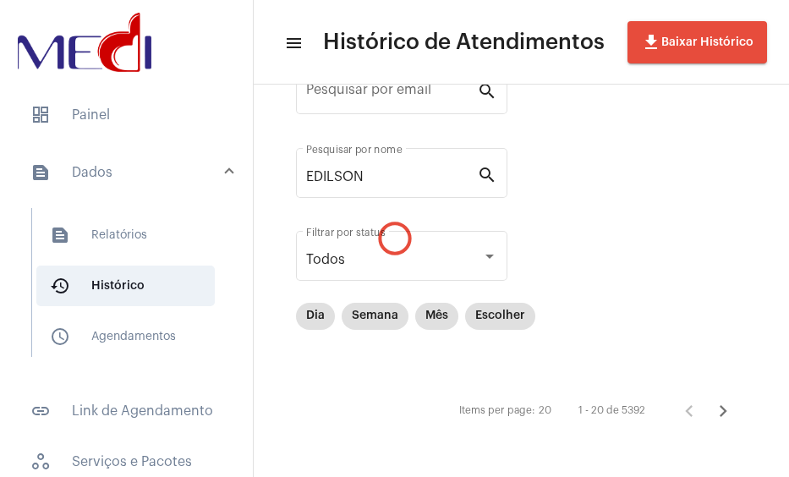
drag, startPoint x: 579, startPoint y: 329, endPoint x: 713, endPoint y: 260, distance: 150.5
click at [713, 260] on div "Pesquisar por email search EDILSON Pesquisar por nome search Todos Filtrar por …" at bounding box center [521, 243] width 501 height 433
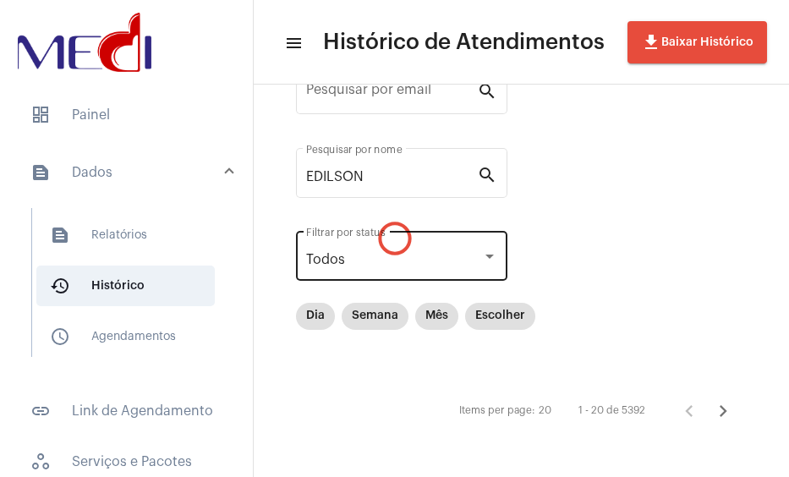
click at [479, 256] on div "Todos" at bounding box center [394, 259] width 176 height 15
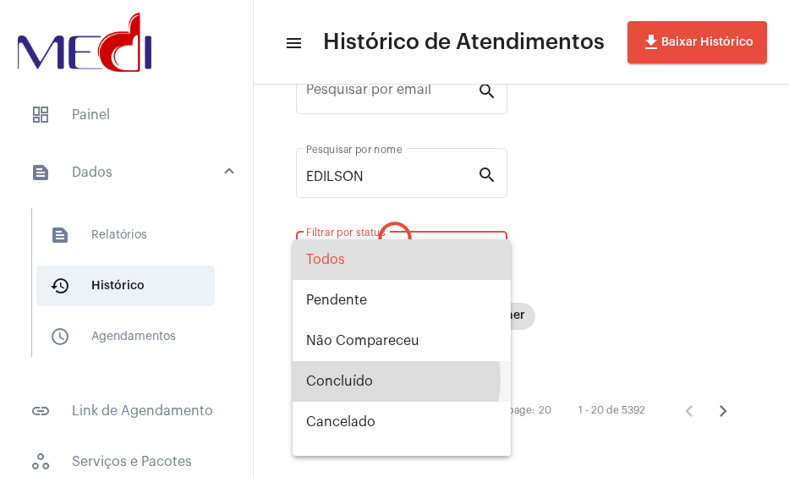
click at [385, 379] on span "Concluído" at bounding box center [401, 381] width 191 height 41
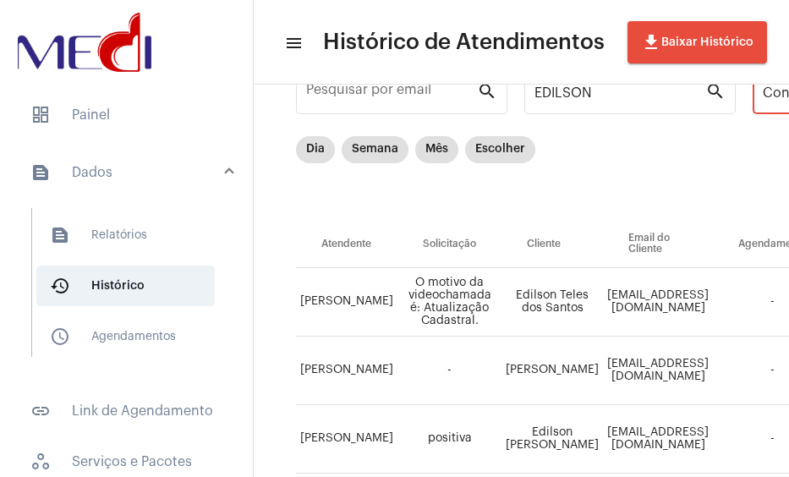
click at [484, 312] on td "O motivo da videochamada é: Atualização Cadastral." at bounding box center [449, 302] width 104 height 68
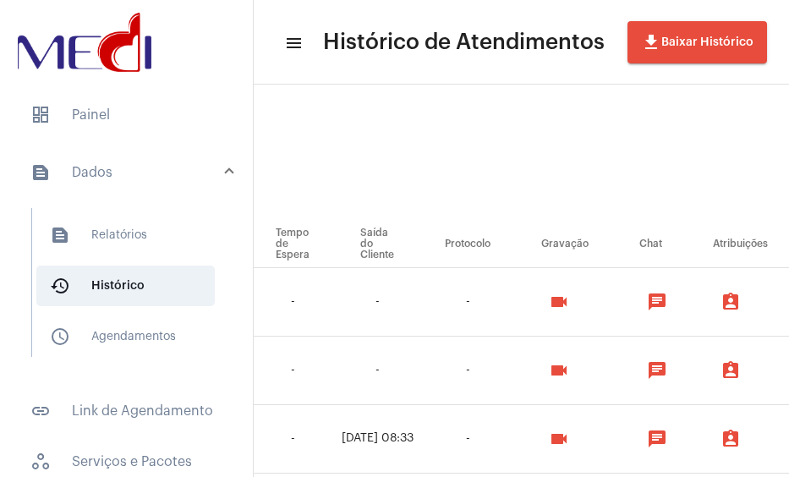
scroll to position [74, 1053]
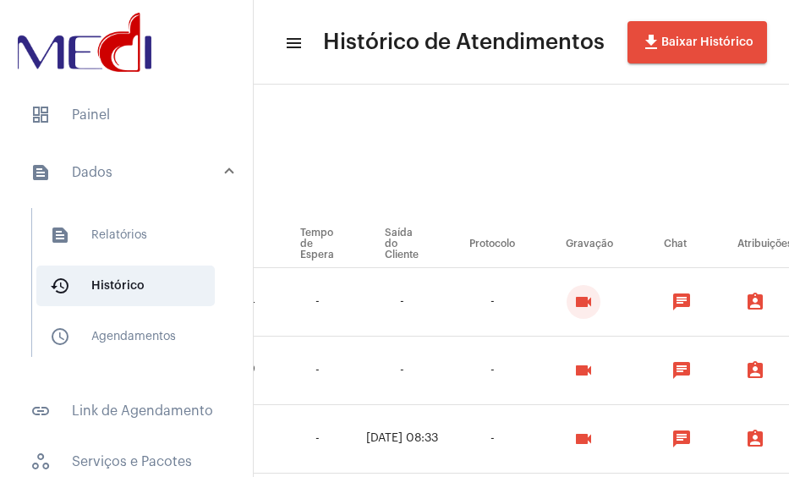
click at [600, 312] on button "videocam" at bounding box center [583, 302] width 34 height 34
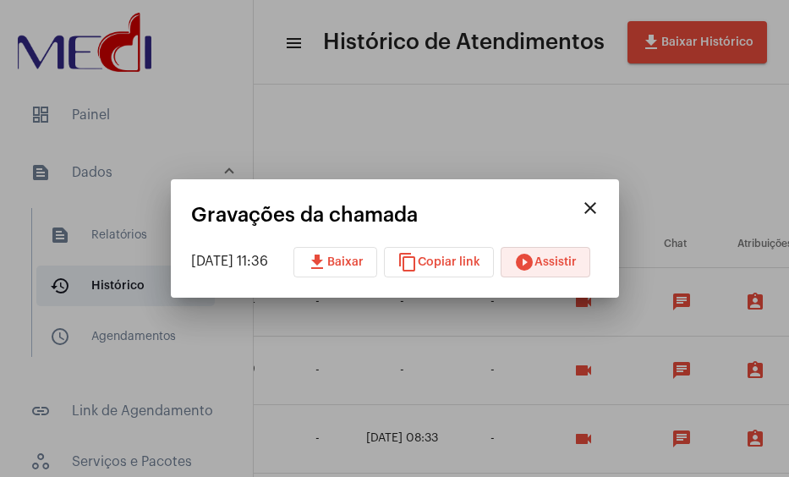
click at [534, 257] on mat-icon "play_circle_filled" at bounding box center [524, 262] width 20 height 20
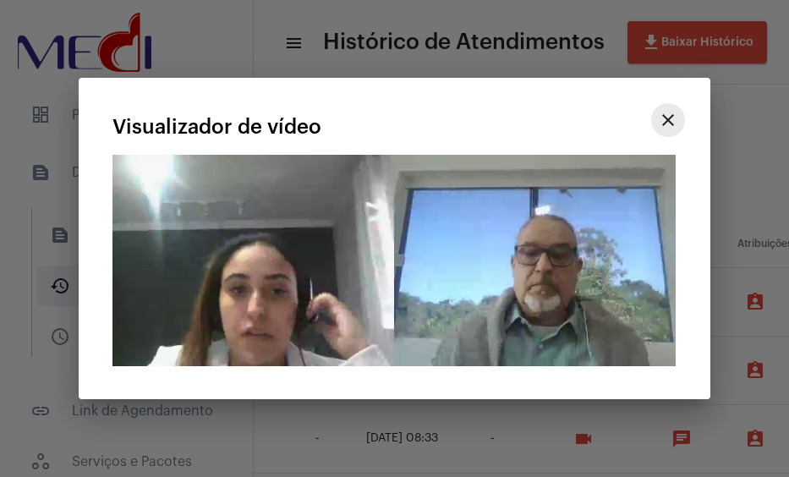
click at [670, 123] on mat-icon "close" at bounding box center [668, 120] width 20 height 20
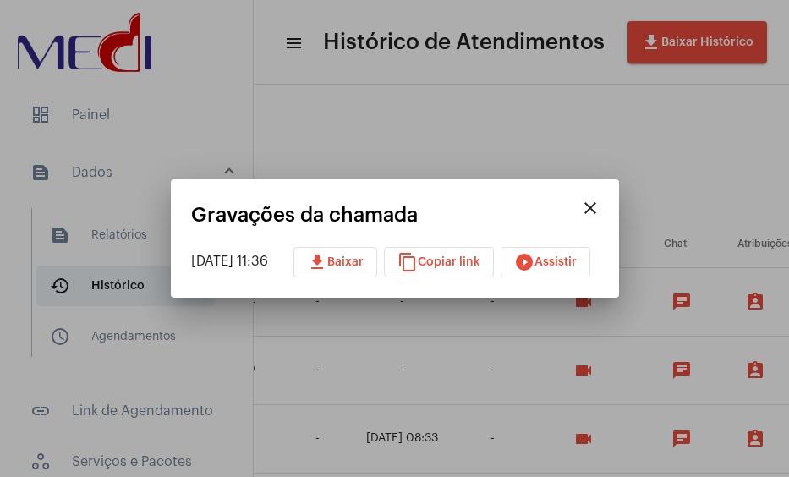
click at [619, 206] on mat-dialog-container "close Gravações da chamada 16/06/2025 11:36 download Baixar content_copy Copiar…" at bounding box center [395, 238] width 448 height 118
click at [598, 214] on mat-icon "close" at bounding box center [590, 208] width 20 height 20
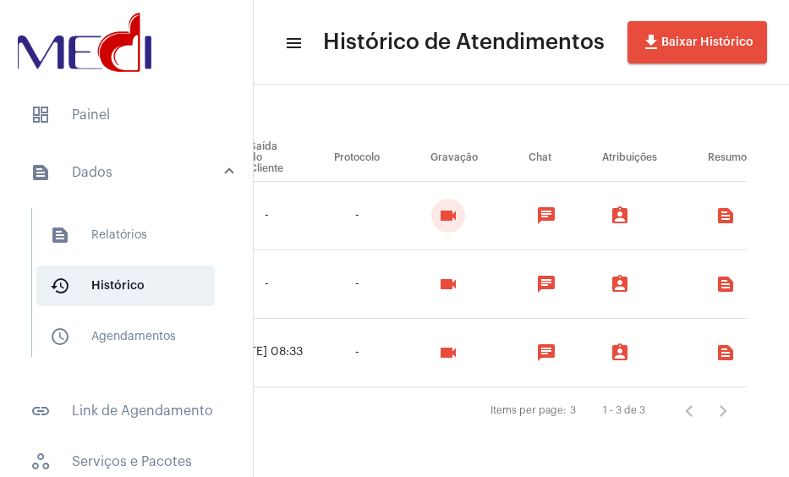
scroll to position [173, 1241]
click at [458, 342] on mat-icon "videocam" at bounding box center [448, 352] width 20 height 20
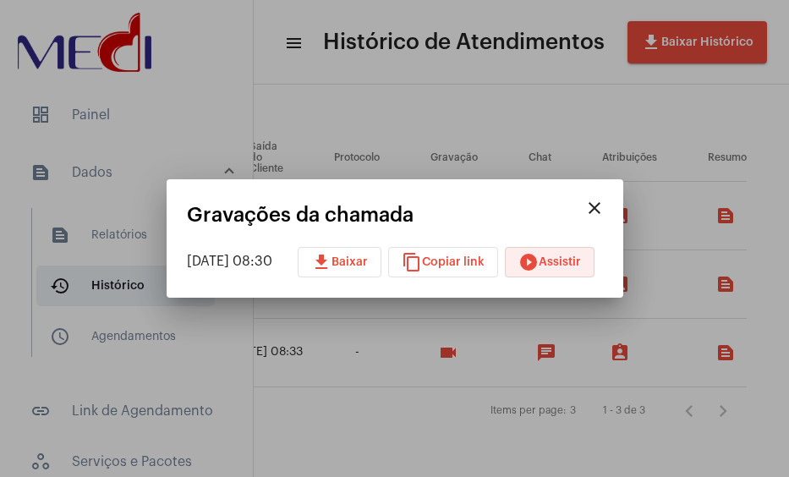
click at [580, 266] on span "play_circle_filled Assistir" at bounding box center [549, 262] width 63 height 12
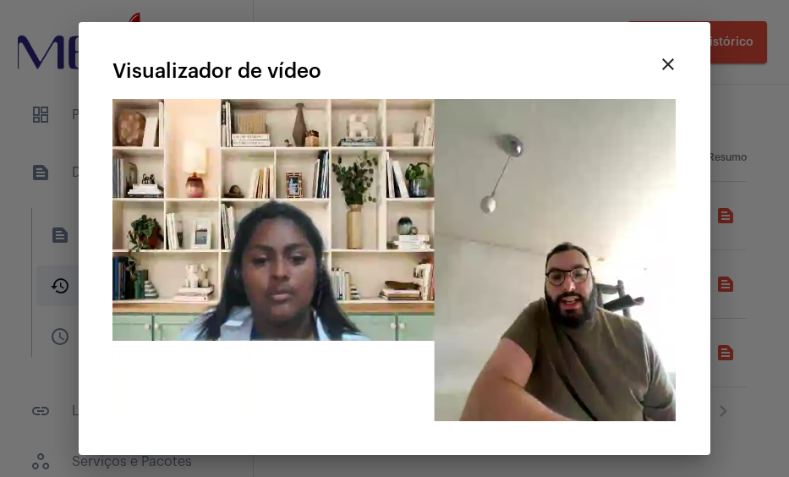
click at [267, 250] on video "Seu navegador não suporta a reprodução deste vídeo." at bounding box center [393, 260] width 563 height 322
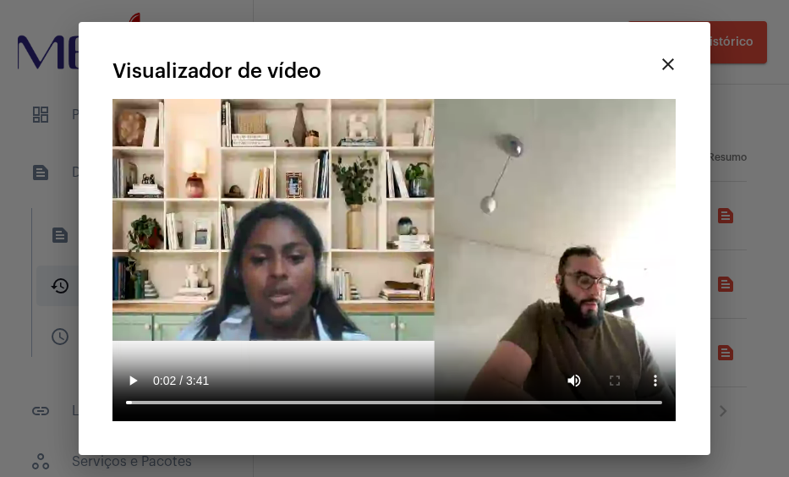
click at [674, 68] on mat-icon "close" at bounding box center [668, 64] width 20 height 20
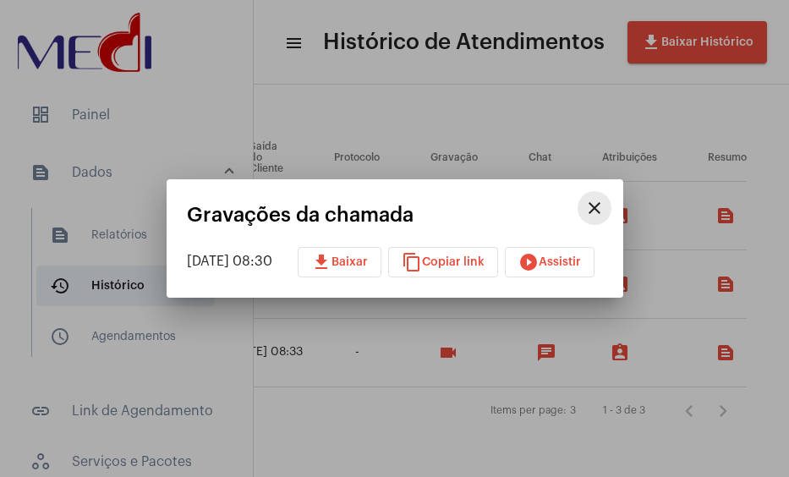
click at [604, 213] on mat-icon "close" at bounding box center [594, 208] width 20 height 20
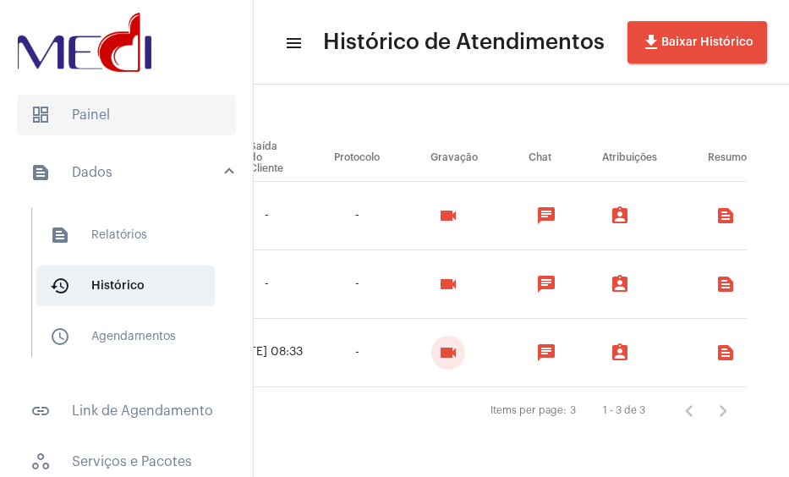
click at [112, 120] on span "dashboard Painel" at bounding box center [126, 115] width 219 height 41
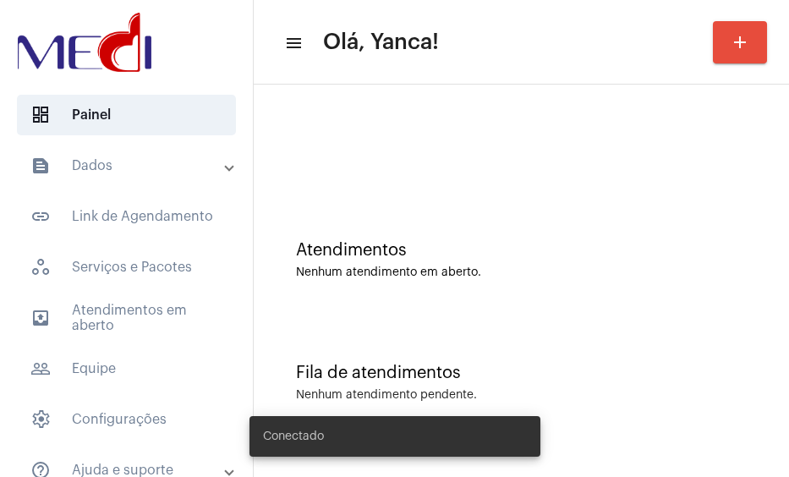
click at [98, 319] on span "outbox_outline Atendimentos em aberto" at bounding box center [126, 318] width 219 height 41
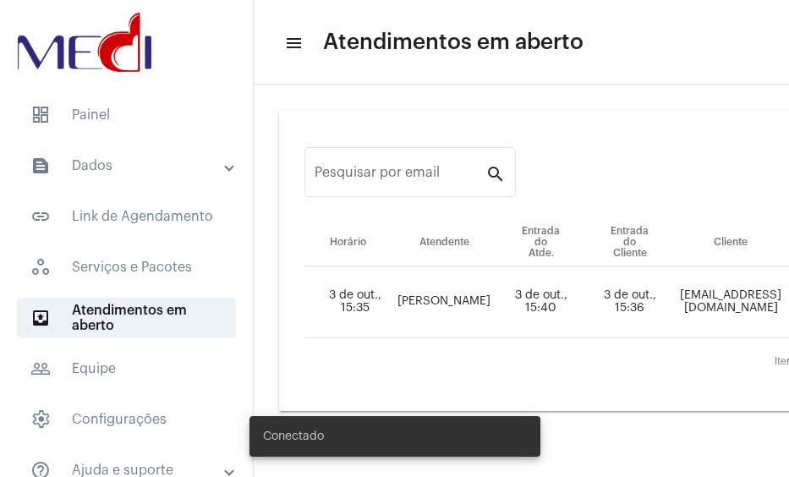
drag, startPoint x: 462, startPoint y: 467, endPoint x: 563, endPoint y: 460, distance: 101.7
click at [597, 448] on body "dashboard Painel text_snippet_outlined Dados text_snippet_outlined Relatórios h…" at bounding box center [394, 238] width 789 height 477
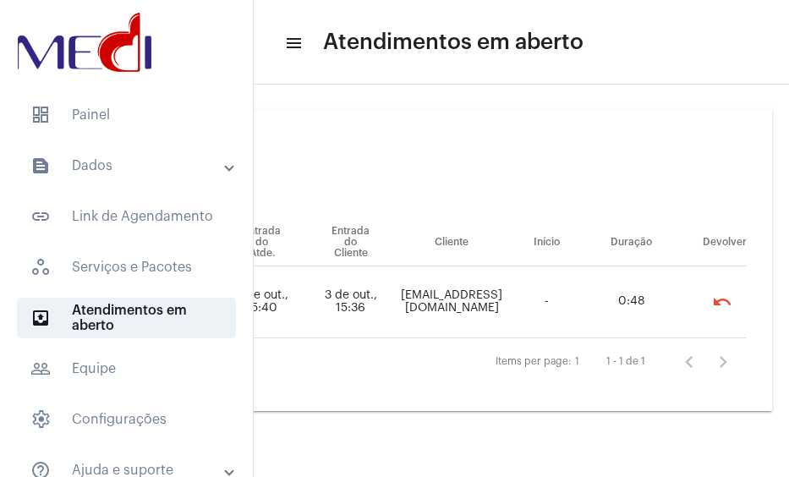
scroll to position [0, 290]
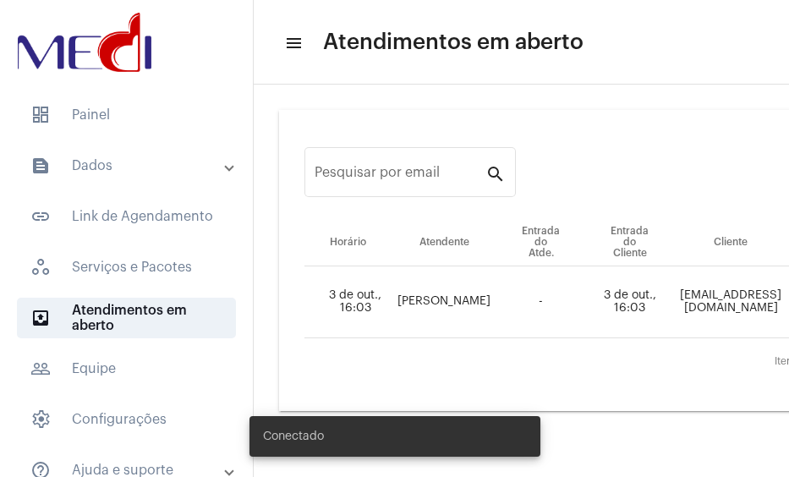
drag, startPoint x: 440, startPoint y: 468, endPoint x: 581, endPoint y: 473, distance: 141.3
click at [581, 473] on body "dashboard Painel text_snippet_outlined Dados text_snippet_outlined Relatórios h…" at bounding box center [394, 238] width 789 height 477
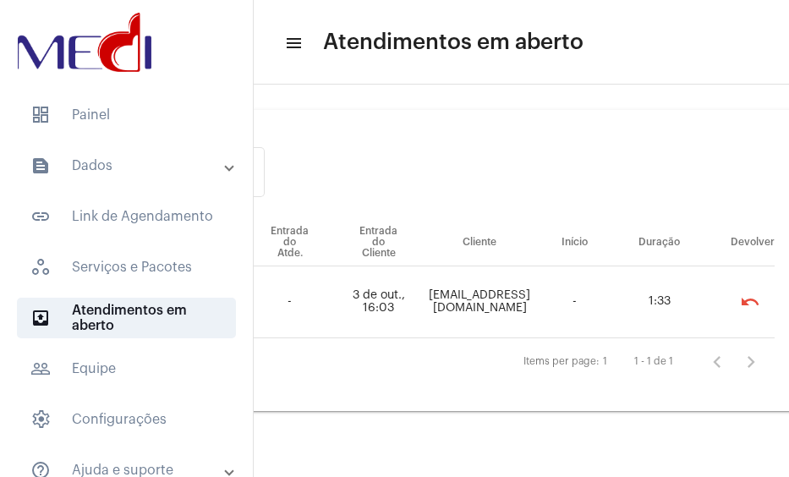
scroll to position [0, 293]
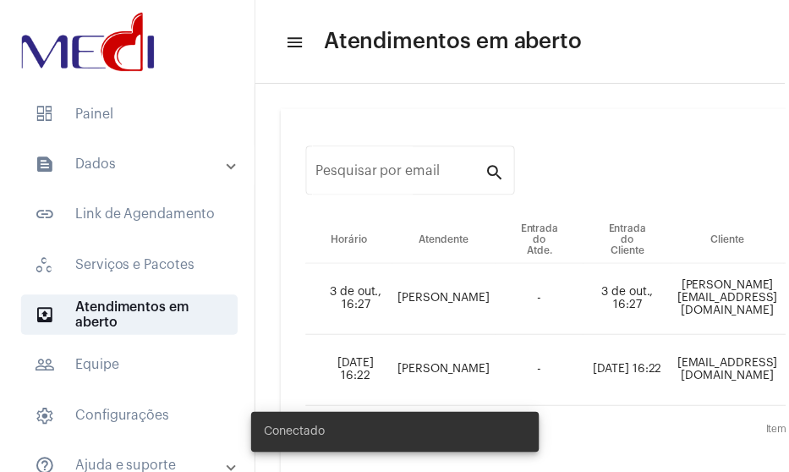
scroll to position [44, 0]
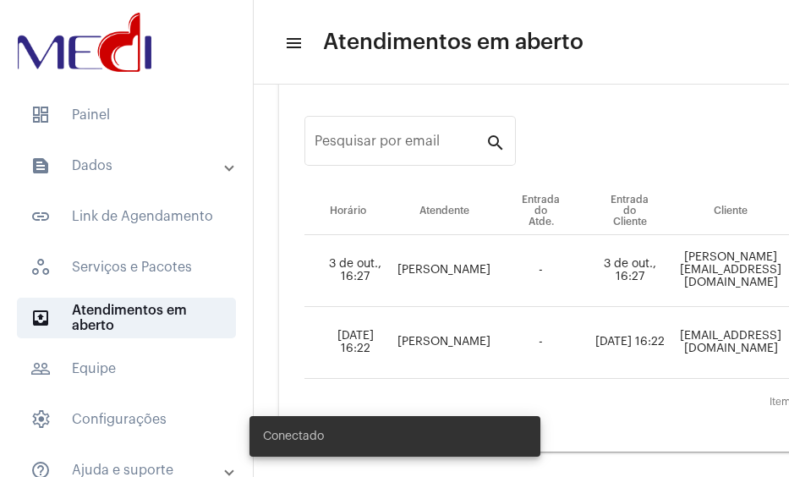
drag, startPoint x: 484, startPoint y: 474, endPoint x: 594, endPoint y: 460, distance: 111.7
click at [594, 460] on body "dashboard Painel text_snippet_outlined Dados text_snippet_outlined Relatórios h…" at bounding box center [394, 238] width 789 height 477
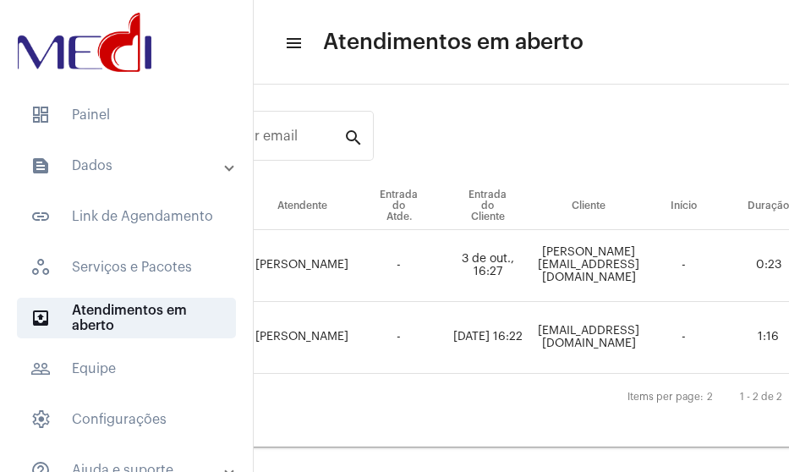
scroll to position [49, 337]
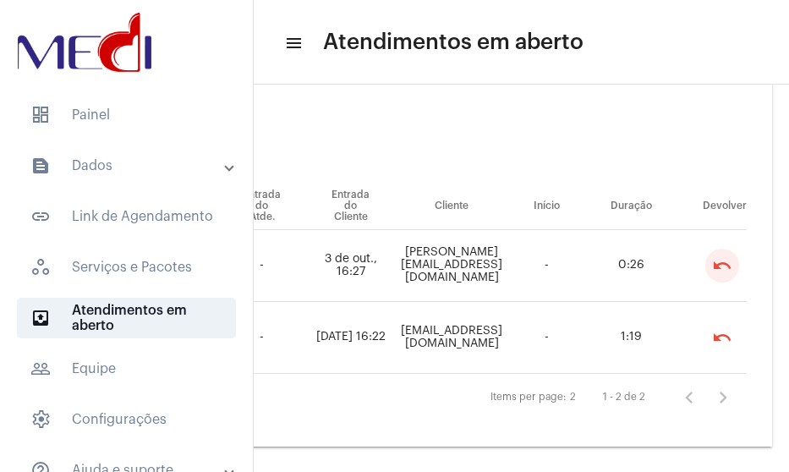
click at [712, 255] on mat-icon "undo" at bounding box center [722, 265] width 20 height 20
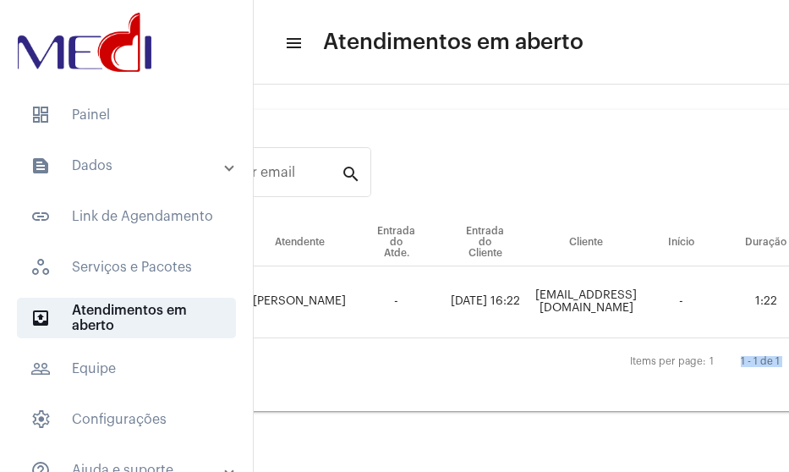
scroll to position [0, 325]
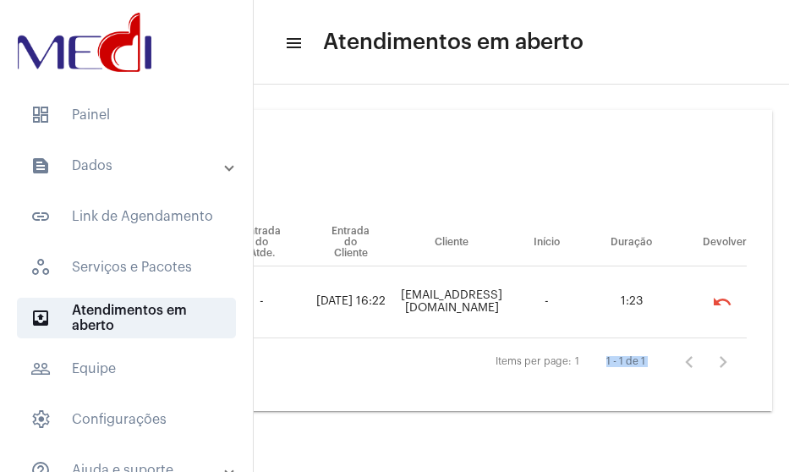
click at [725, 298] on mat-icon "undo" at bounding box center [722, 302] width 20 height 20
